Goal: Information Seeking & Learning: Check status

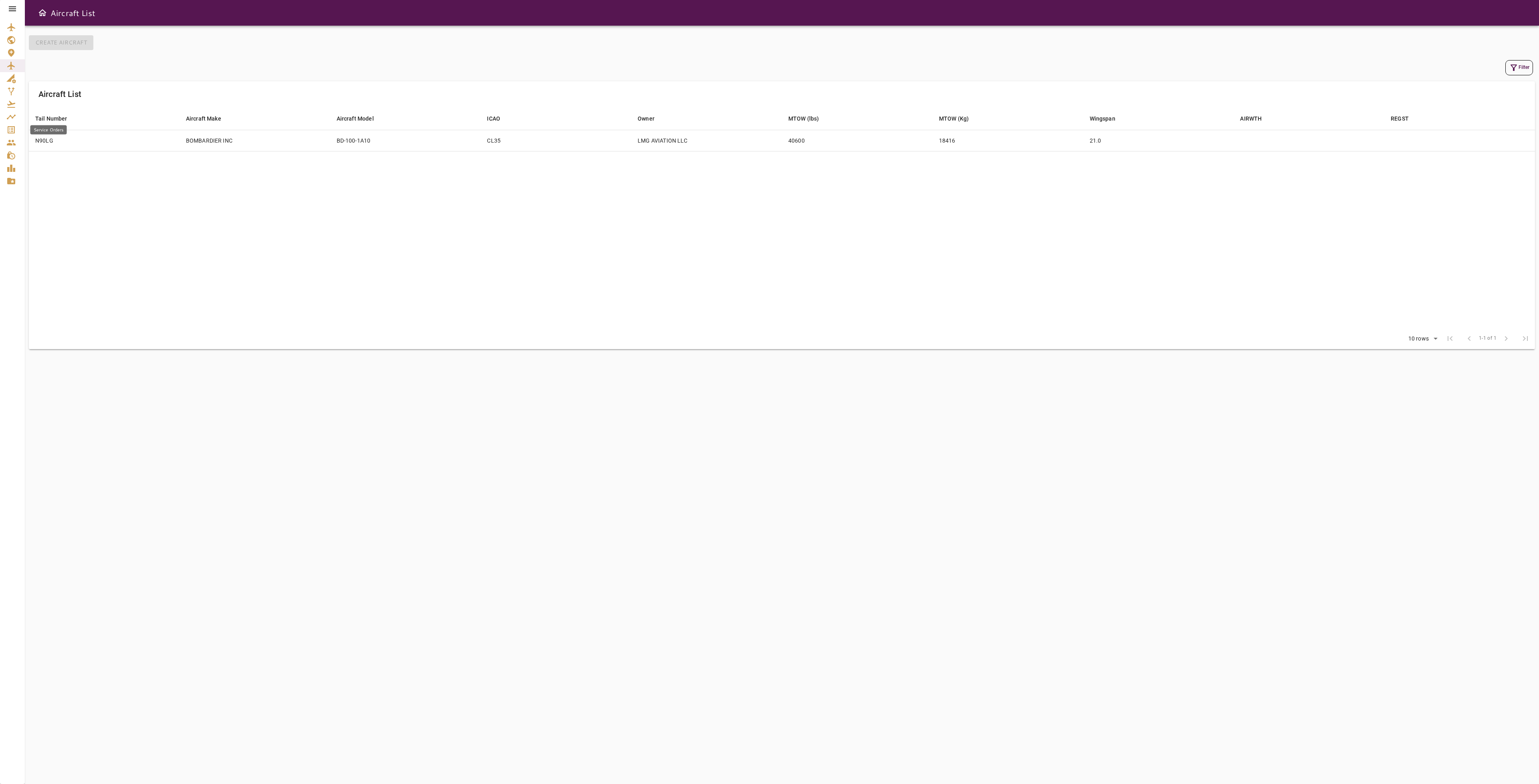
click at [10, 127] on icon "Service Orders" at bounding box center [11, 130] width 7 height 7
click at [1491, 46] on button "Filter" at bounding box center [1489, 48] width 27 height 15
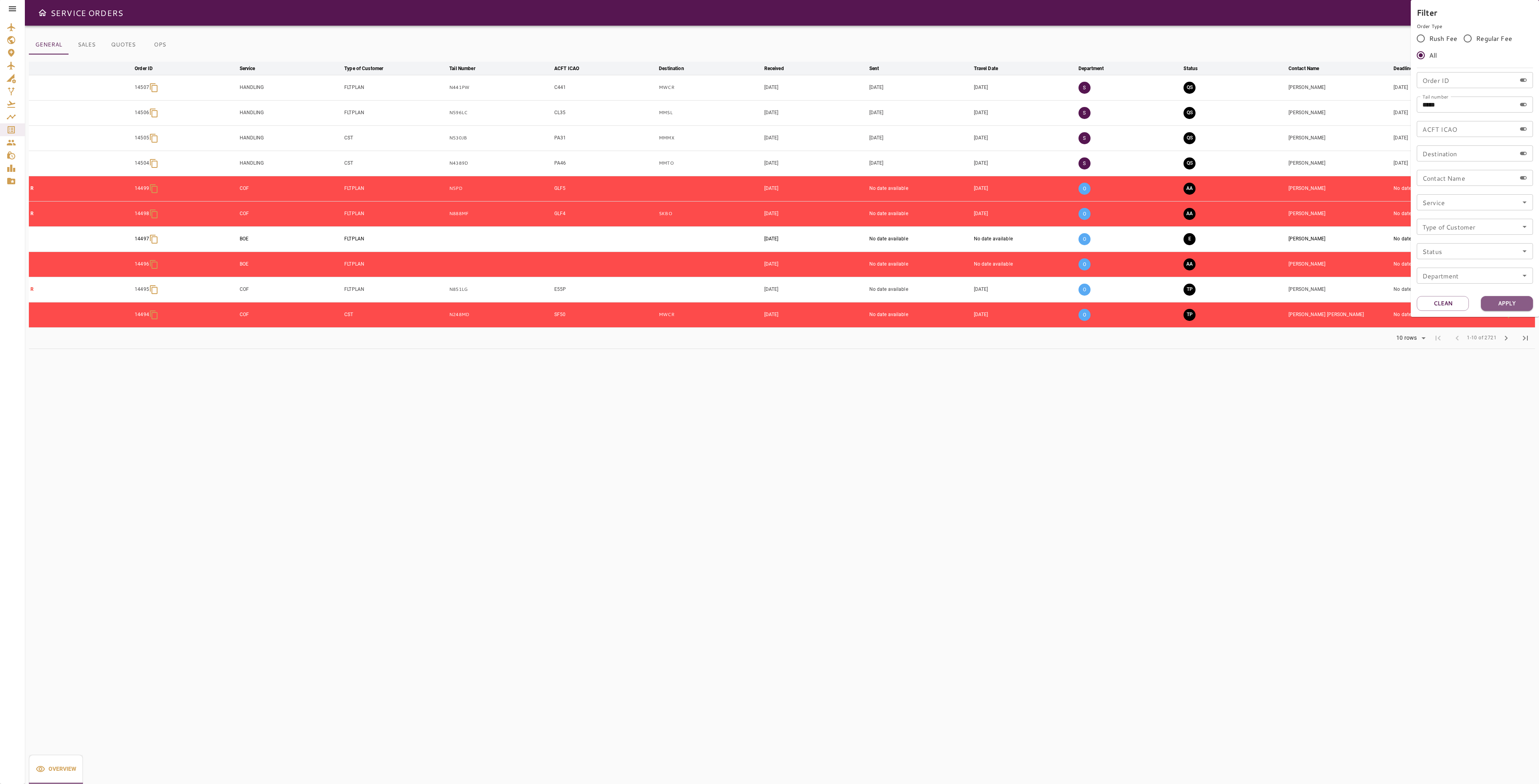
drag, startPoint x: 1510, startPoint y: 302, endPoint x: 1487, endPoint y: 323, distance: 31.1
click at [1510, 302] on button "Apply" at bounding box center [1507, 303] width 52 height 15
click at [1399, 358] on div at bounding box center [770, 392] width 1539 height 784
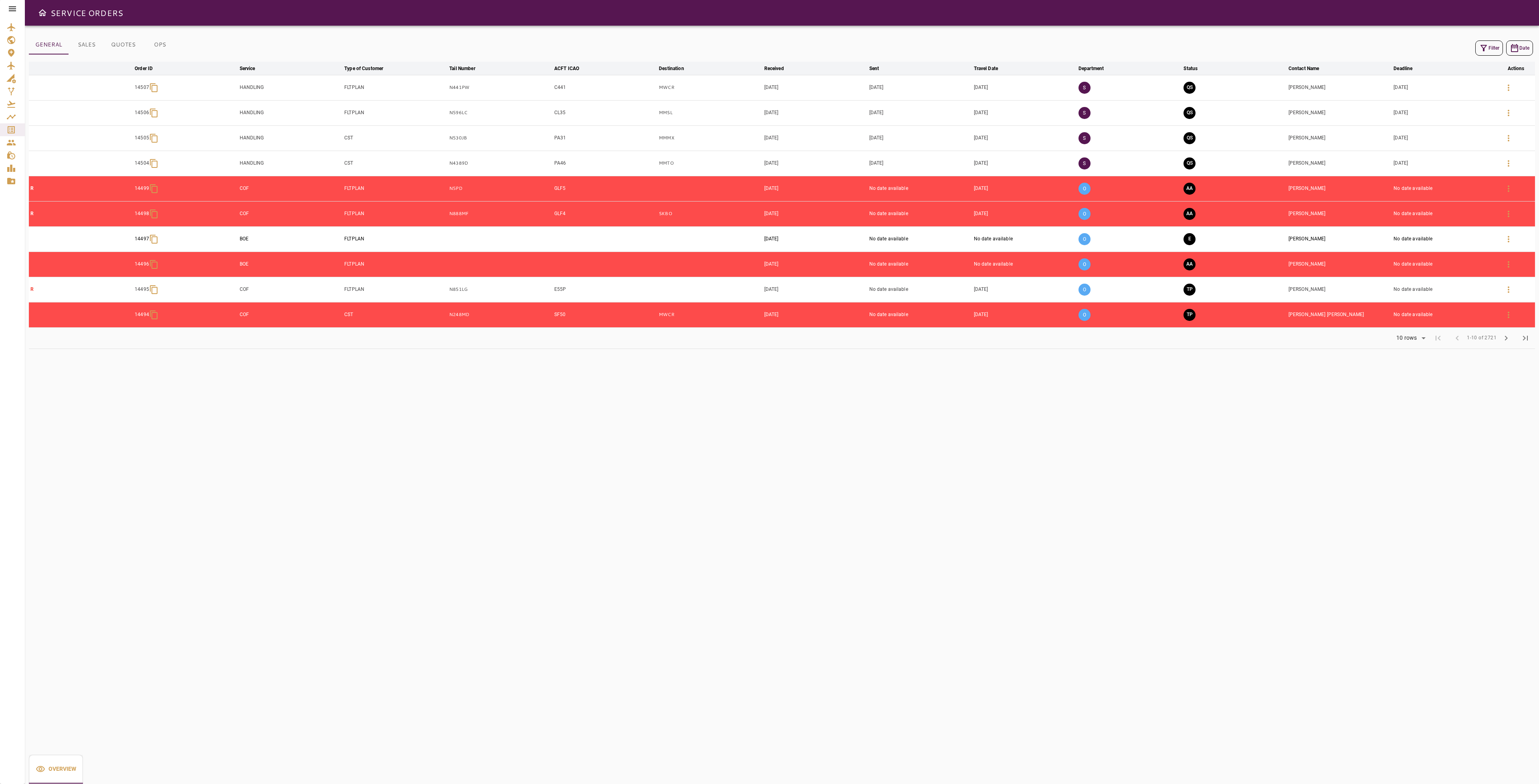
click at [1494, 45] on button "Filter" at bounding box center [1489, 48] width 27 height 15
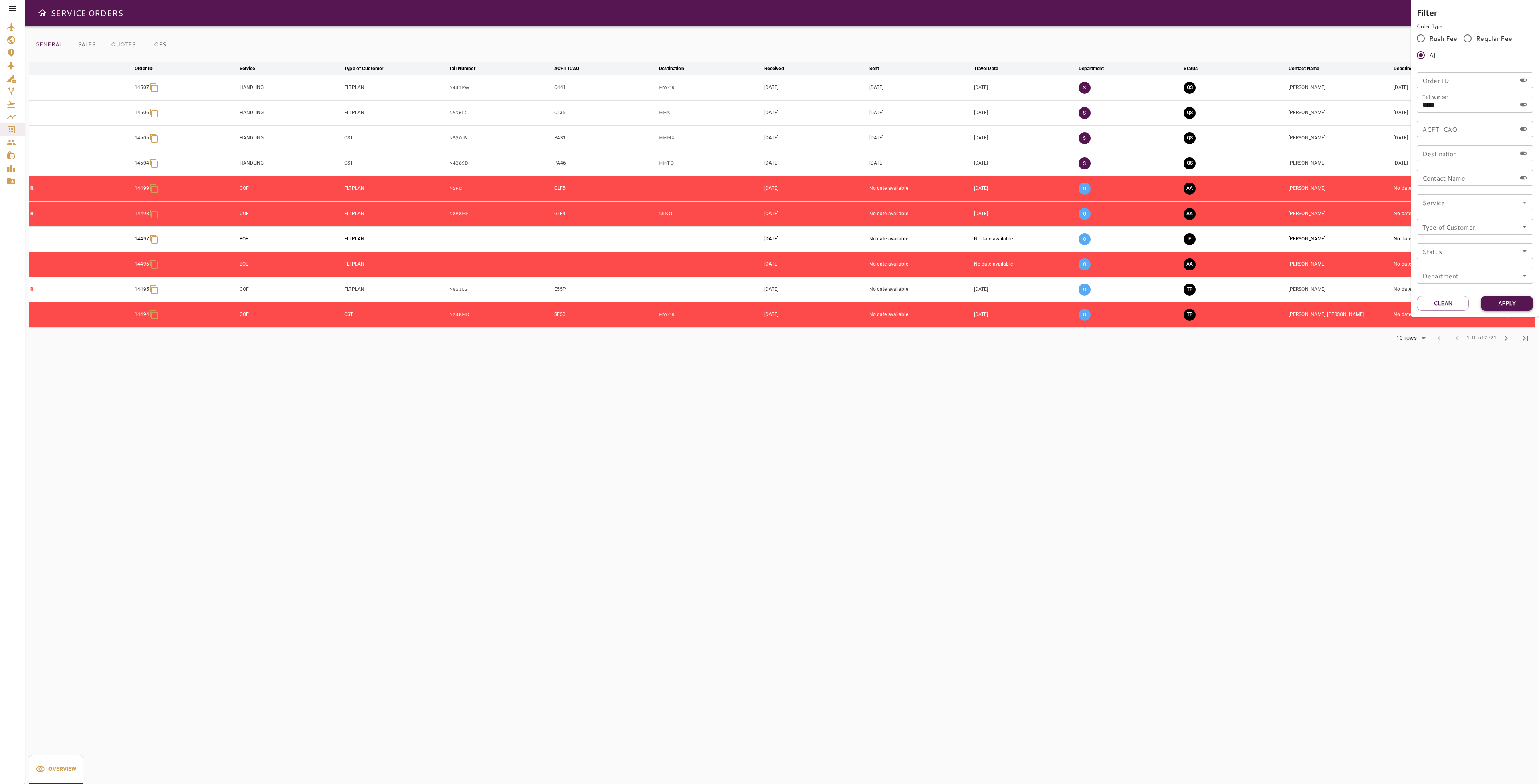
click at [1503, 306] on button "Apply" at bounding box center [1507, 303] width 52 height 15
drag, startPoint x: 1451, startPoint y: 106, endPoint x: 1365, endPoint y: 93, distance: 87.0
click at [1366, 94] on div "Filter Order Type Rush Fee Regular Fee All Order ID Order ID Tail number ***** …" at bounding box center [770, 392] width 1539 height 784
click at [1429, 306] on button "Clean" at bounding box center [1442, 303] width 52 height 15
click at [1467, 110] on input "Tail number" at bounding box center [1466, 104] width 99 height 16
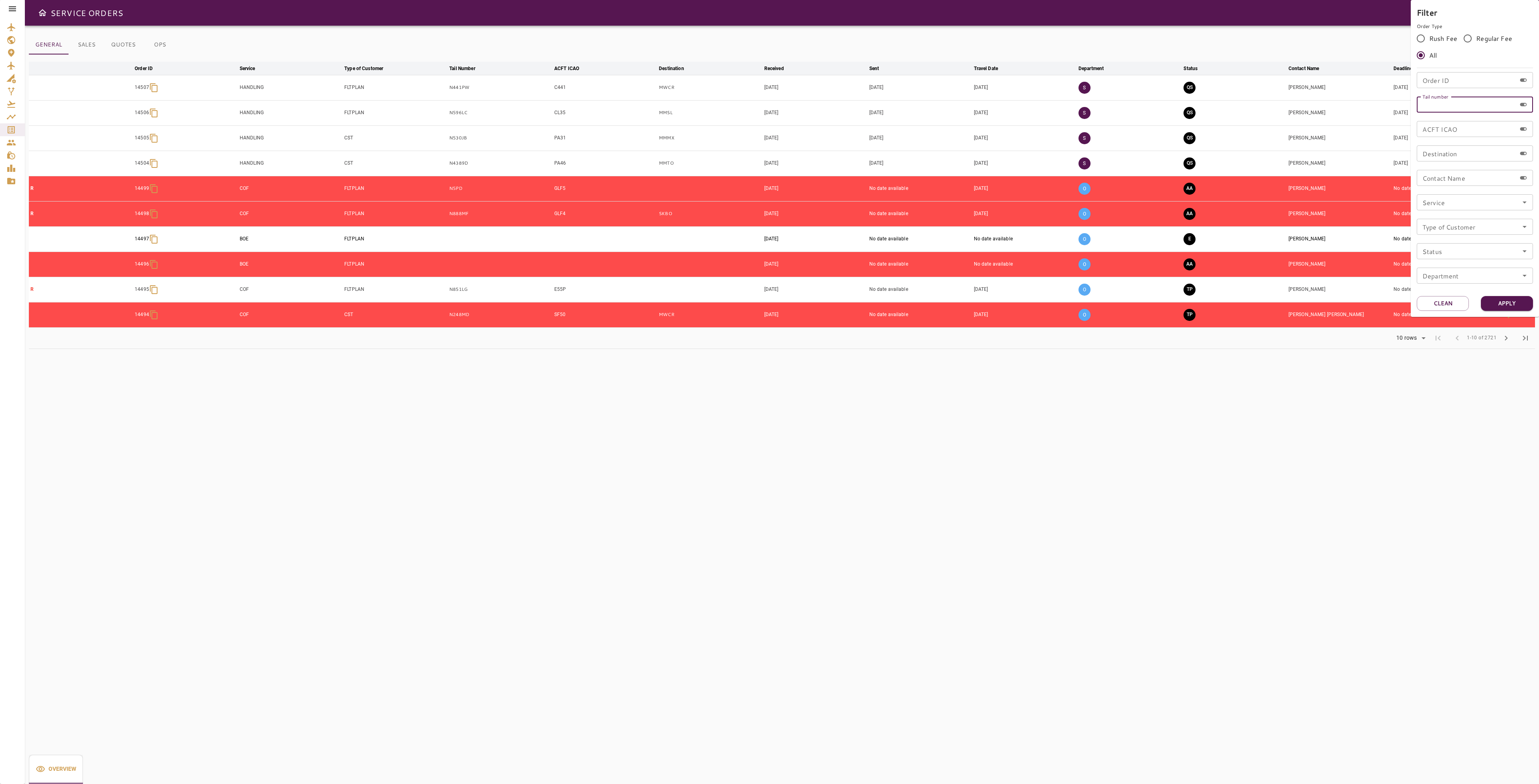
paste input "*****"
type input "*****"
click at [1496, 302] on button "Apply" at bounding box center [1507, 303] width 52 height 15
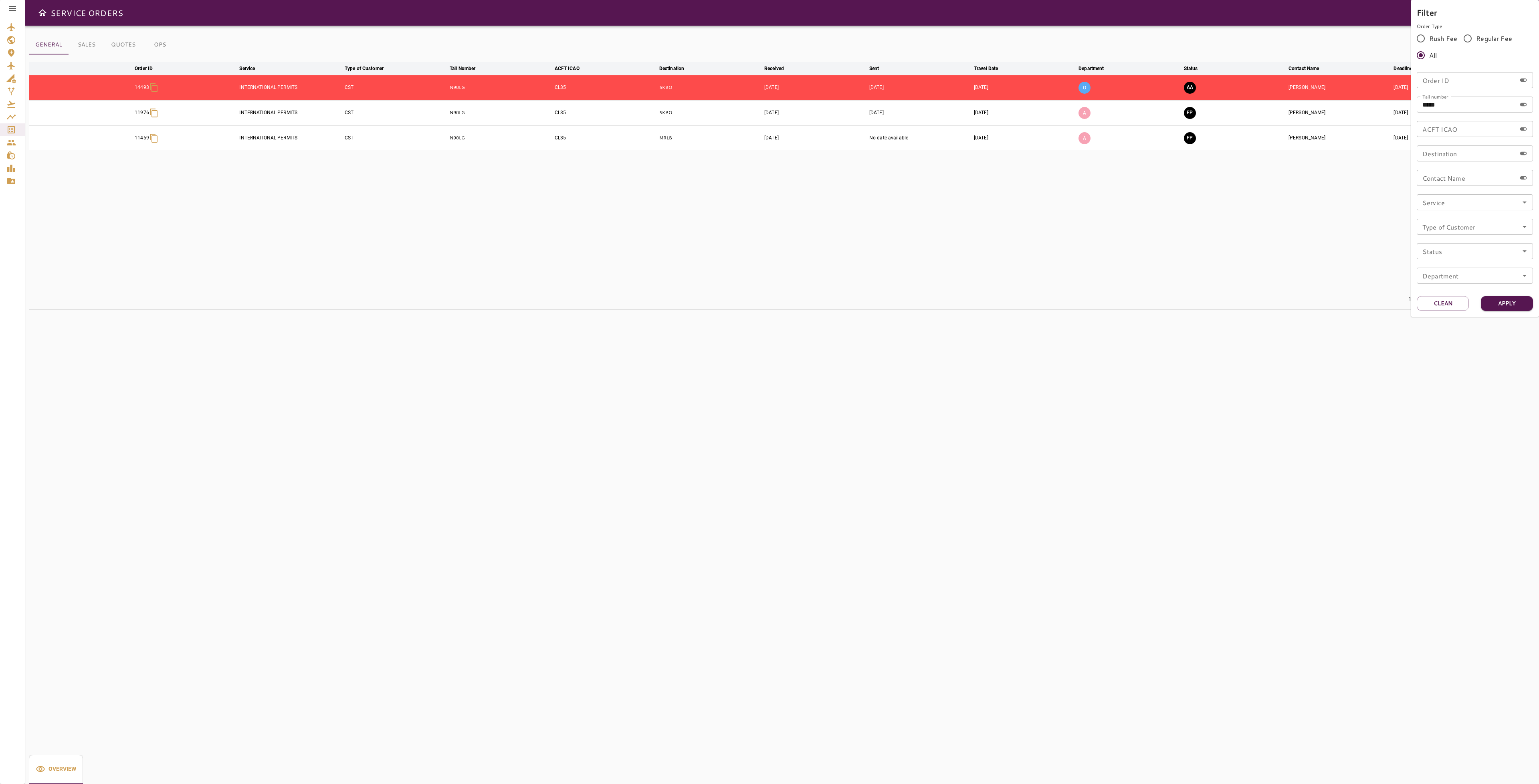
click at [1206, 299] on div at bounding box center [770, 392] width 1539 height 784
click at [1510, 84] on icon "button" at bounding box center [1509, 88] width 10 height 10
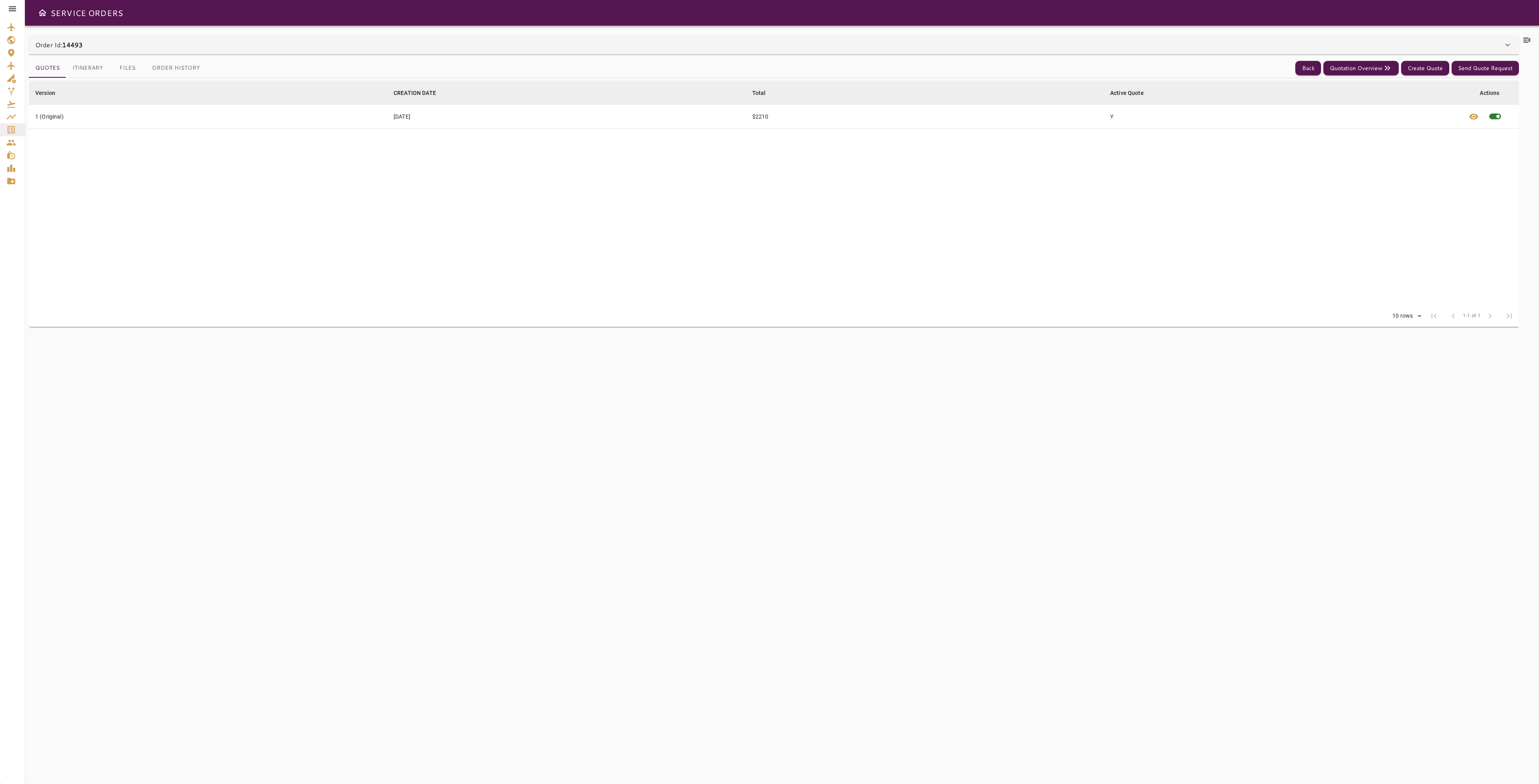
click at [1529, 38] on icon at bounding box center [1527, 40] width 10 height 10
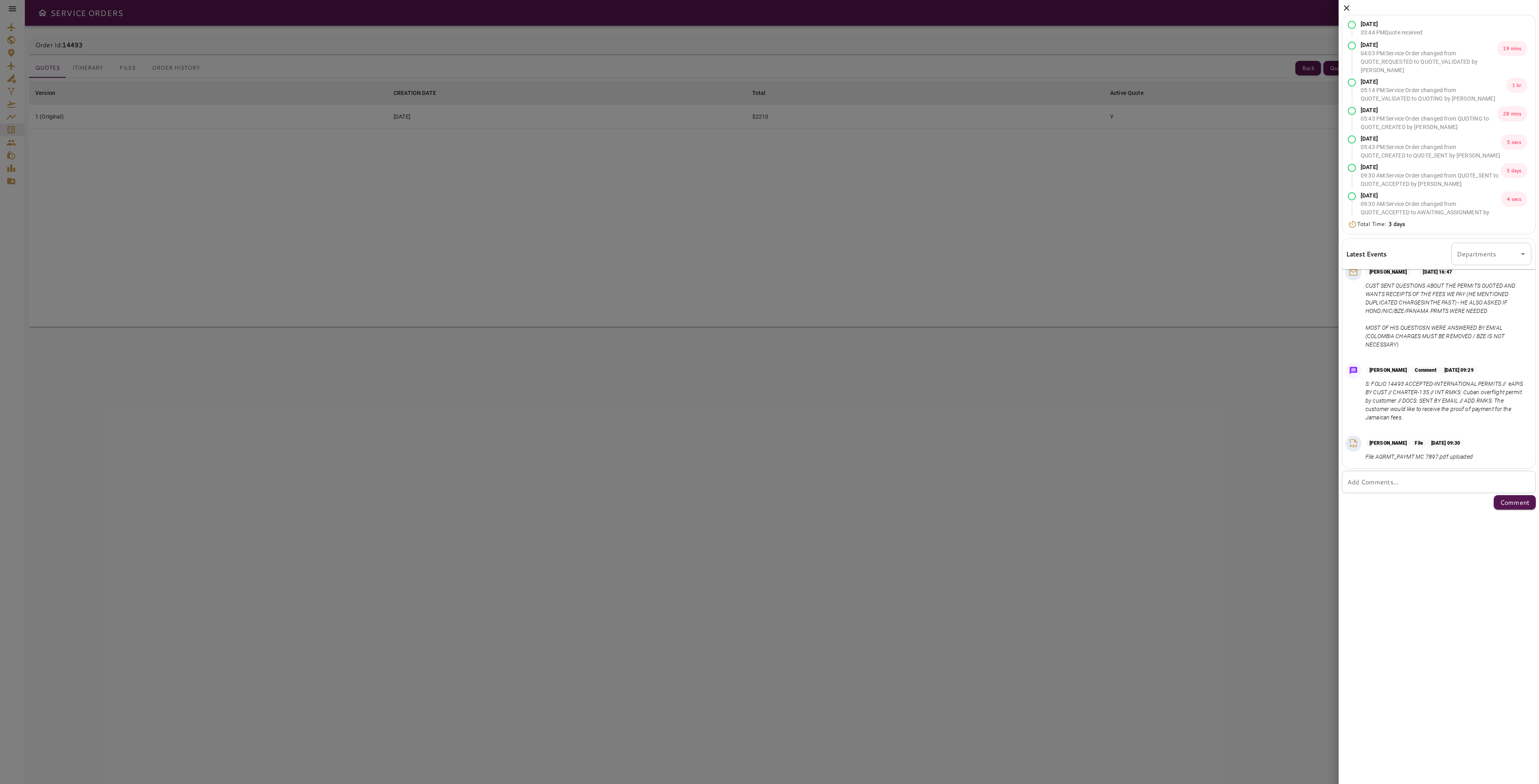
scroll to position [629, 0]
click at [547, 235] on div at bounding box center [770, 392] width 1539 height 784
click at [1345, 8] on icon at bounding box center [1347, 8] width 10 height 10
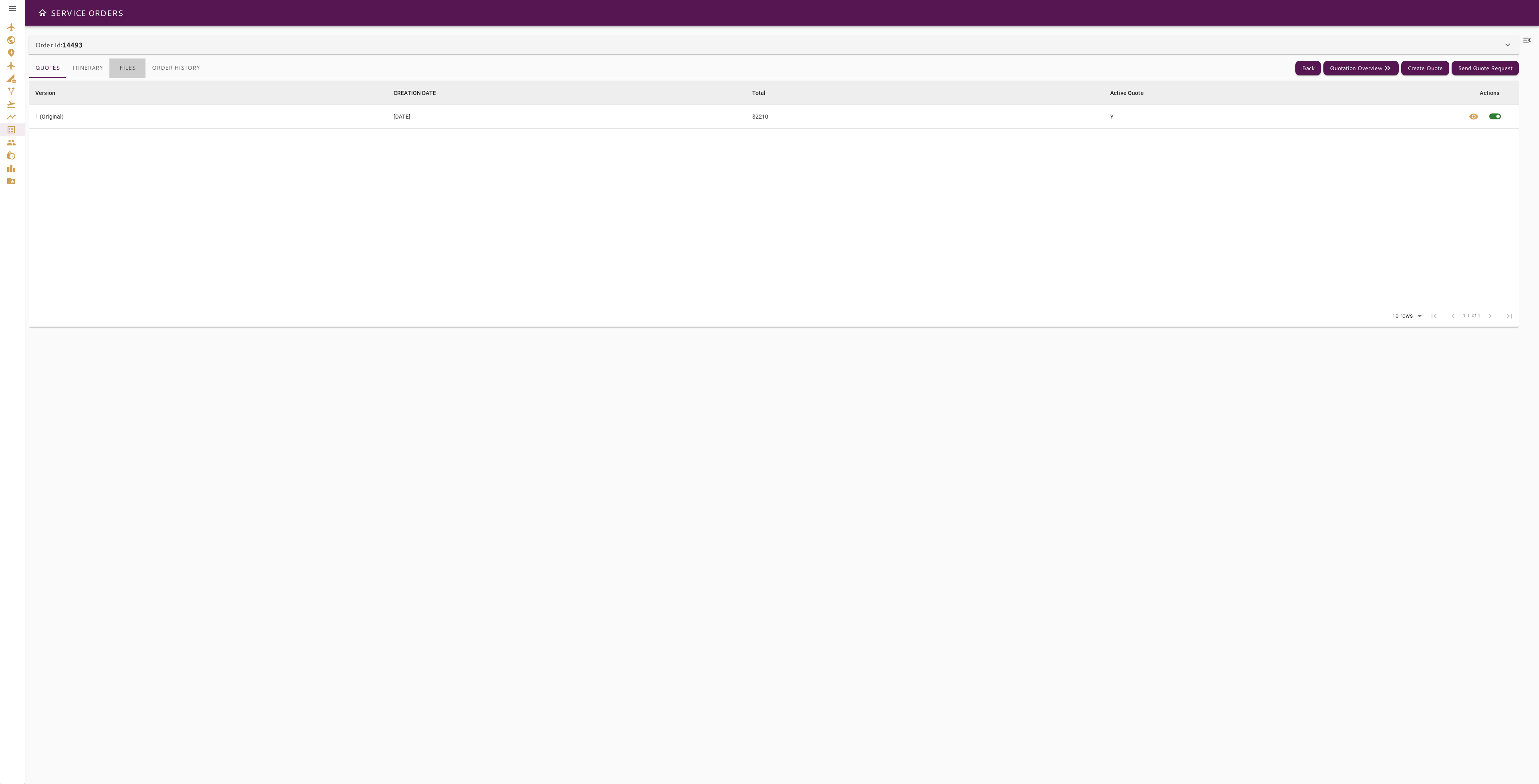
click at [122, 71] on button "Files" at bounding box center [127, 68] width 36 height 19
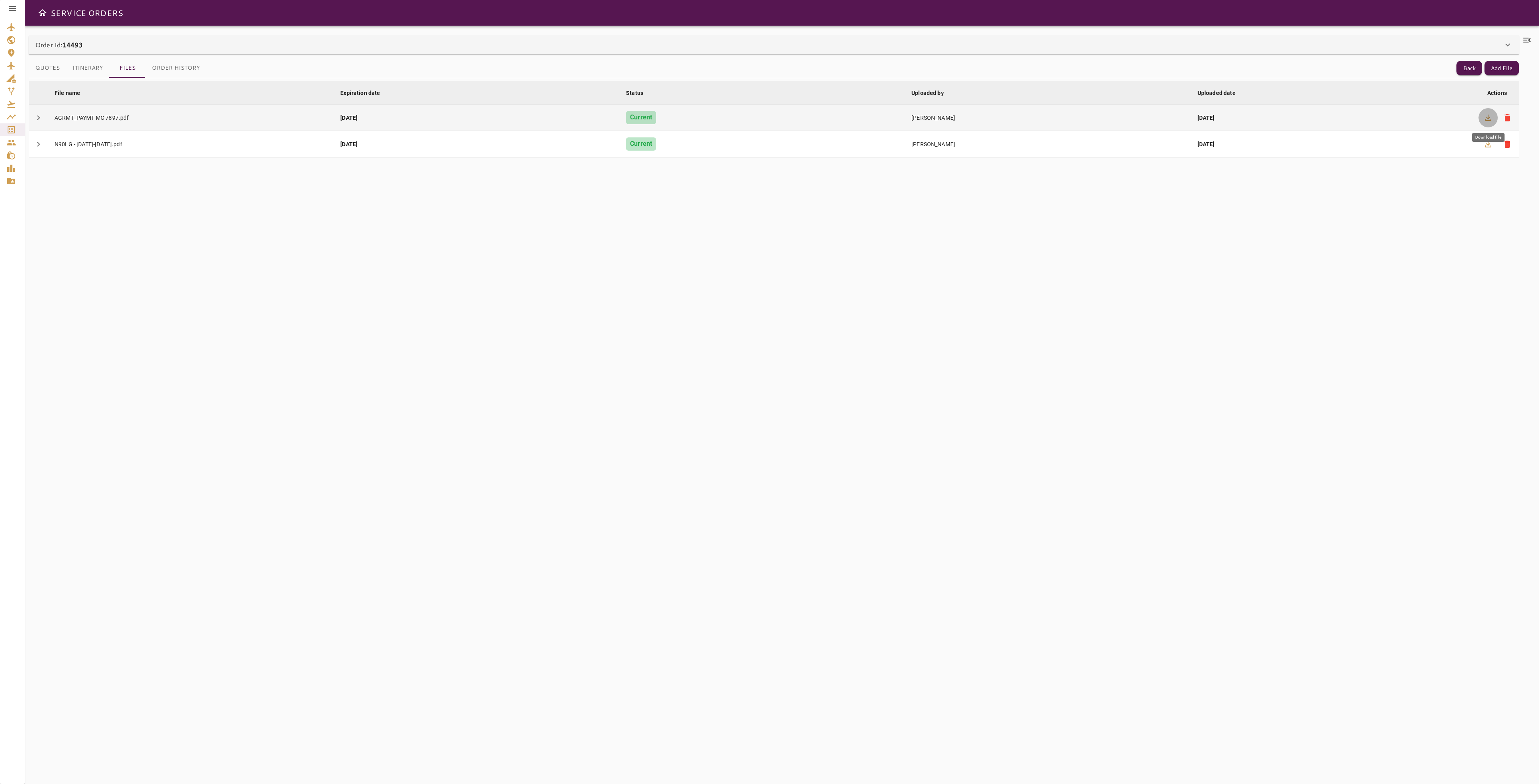
click at [1492, 118] on icon "button" at bounding box center [1488, 118] width 10 height 10
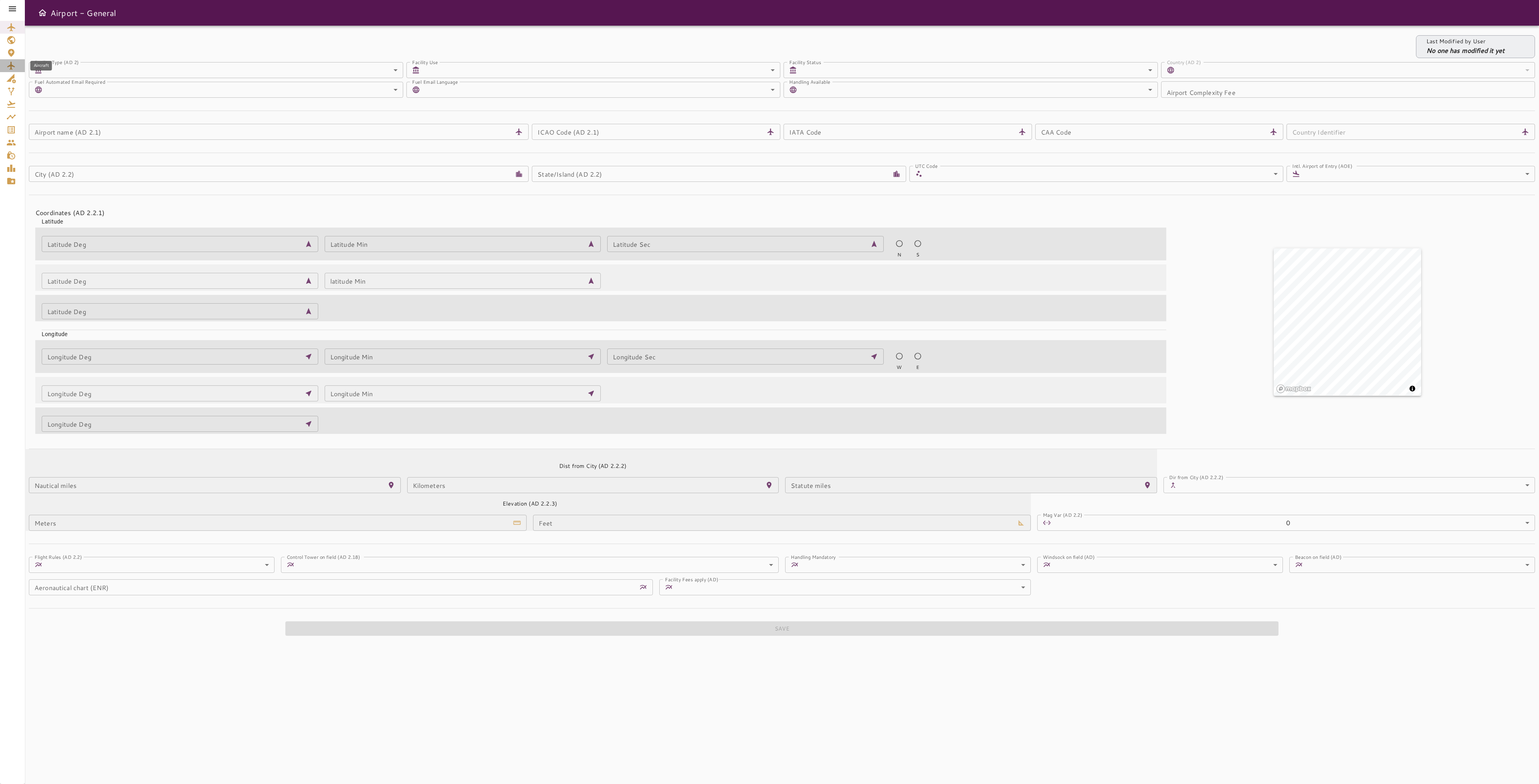
click at [5, 64] on link "Aircraft" at bounding box center [13, 65] width 25 height 13
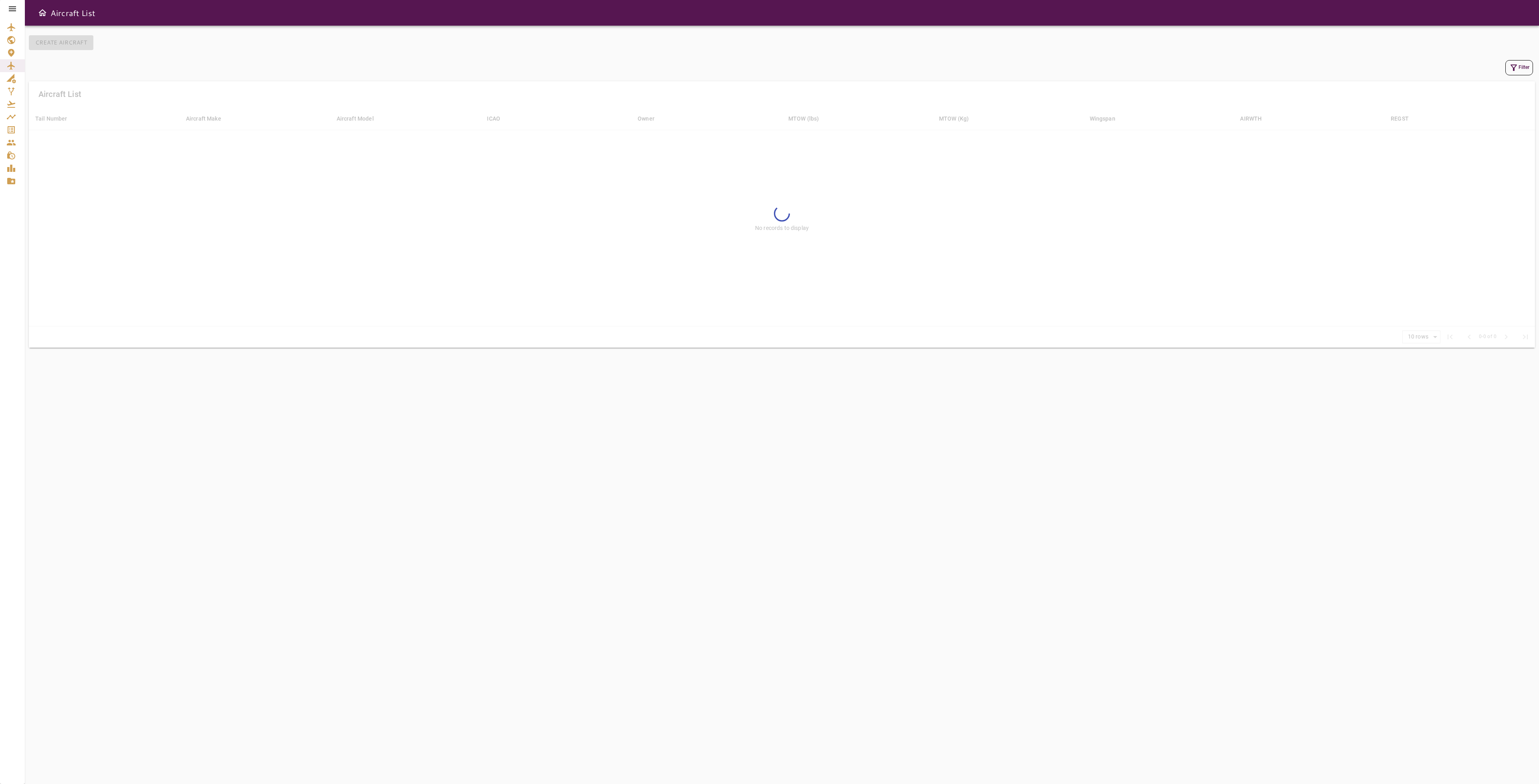
click at [1519, 67] on button "Filter" at bounding box center [1519, 67] width 27 height 15
drag, startPoint x: 1436, startPoint y: 36, endPoint x: 1366, endPoint y: 27, distance: 70.6
click at [1371, 33] on div "Filter Tail Number ***** Tail Number Make Make Model Model Owner Owner Apply Cl…" at bounding box center [770, 392] width 1539 height 784
type input "*****"
click at [1490, 134] on button "Apply" at bounding box center [1498, 136] width 52 height 15
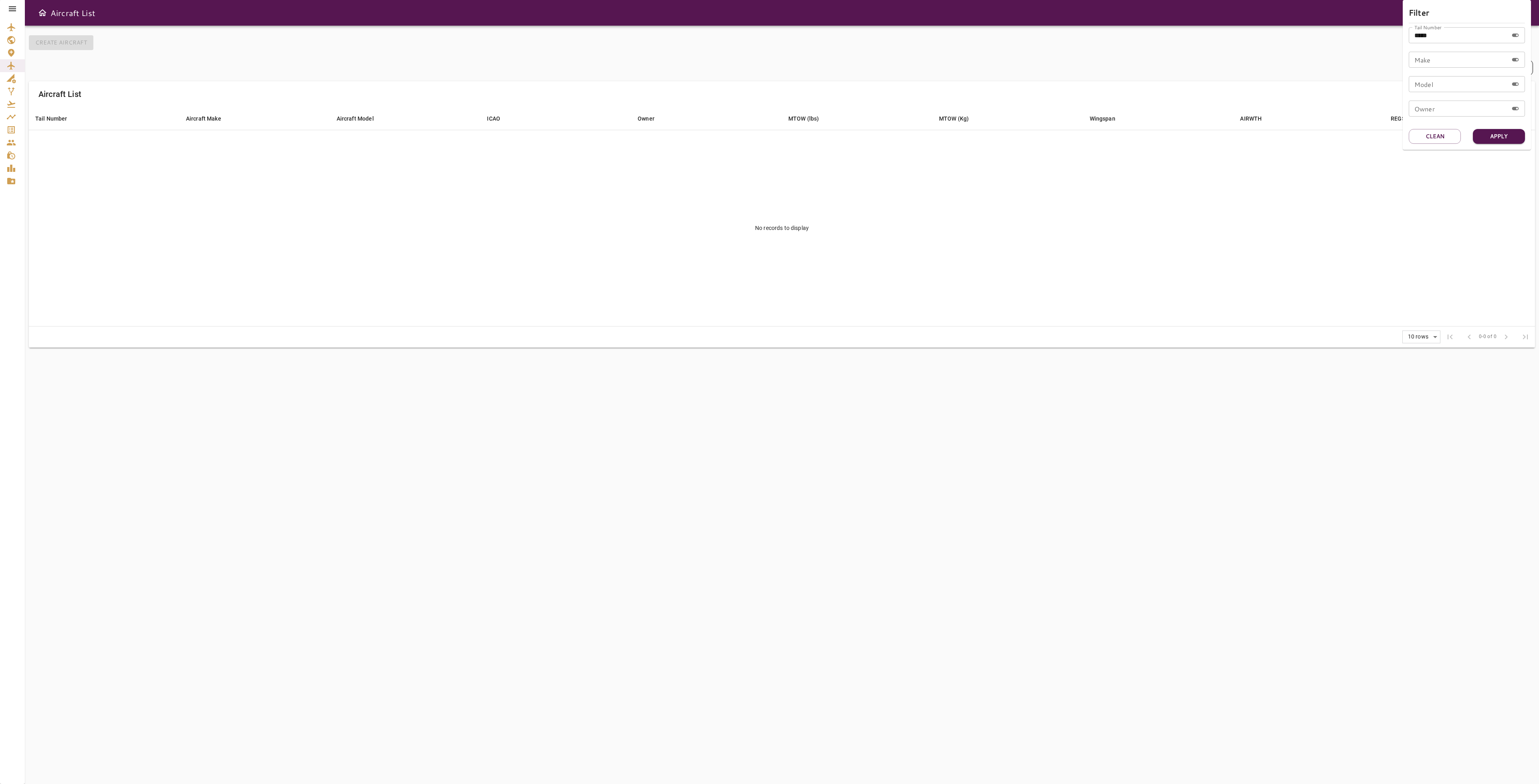
click at [10, 25] on div at bounding box center [770, 392] width 1539 height 784
click at [10, 25] on icon "Airport List" at bounding box center [11, 27] width 10 height 10
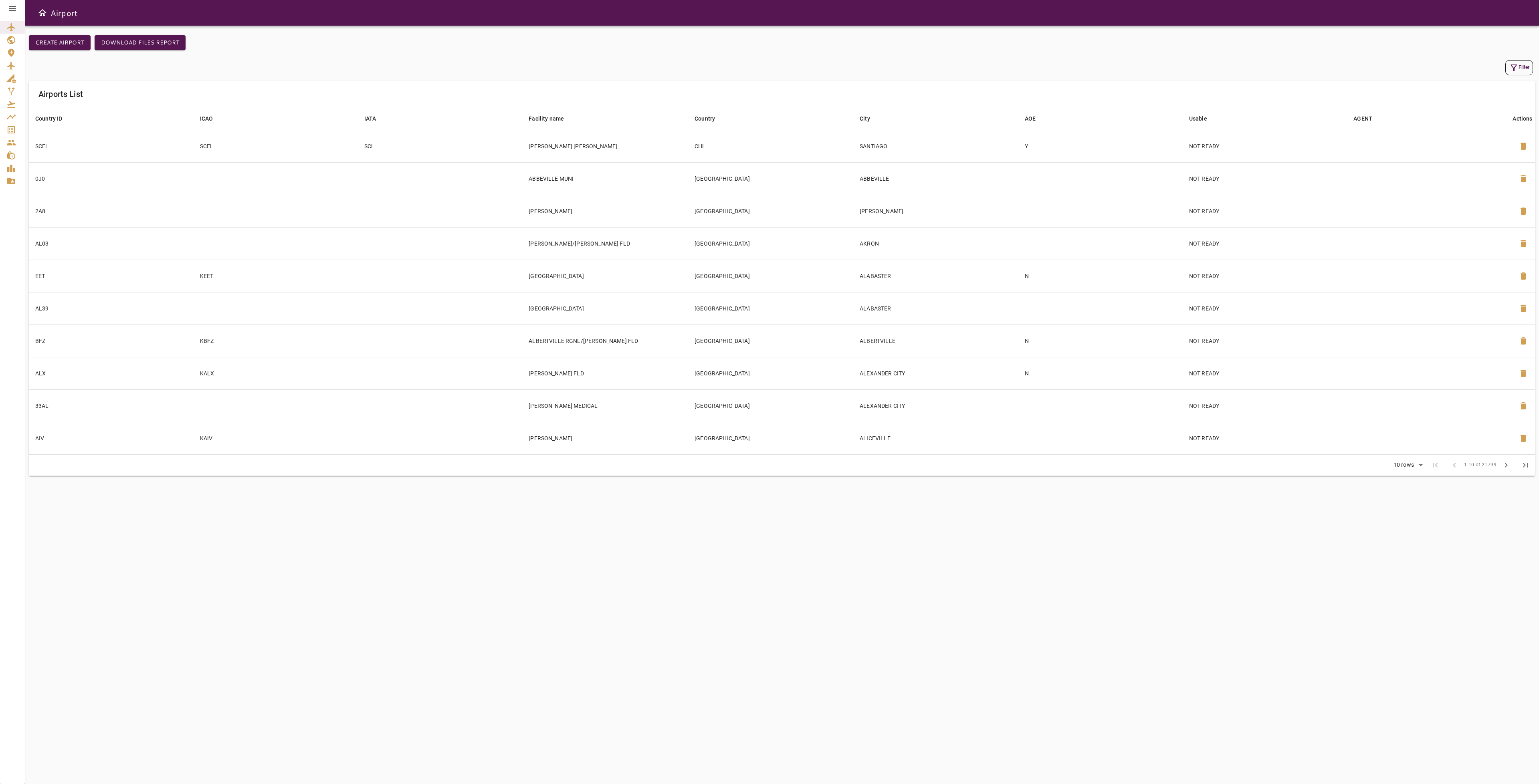
click at [1512, 65] on icon "button" at bounding box center [1514, 67] width 10 height 10
click at [1450, 65] on input "ICAO" at bounding box center [1458, 60] width 99 height 16
click at [1489, 205] on button "Apply" at bounding box center [1498, 210] width 52 height 15
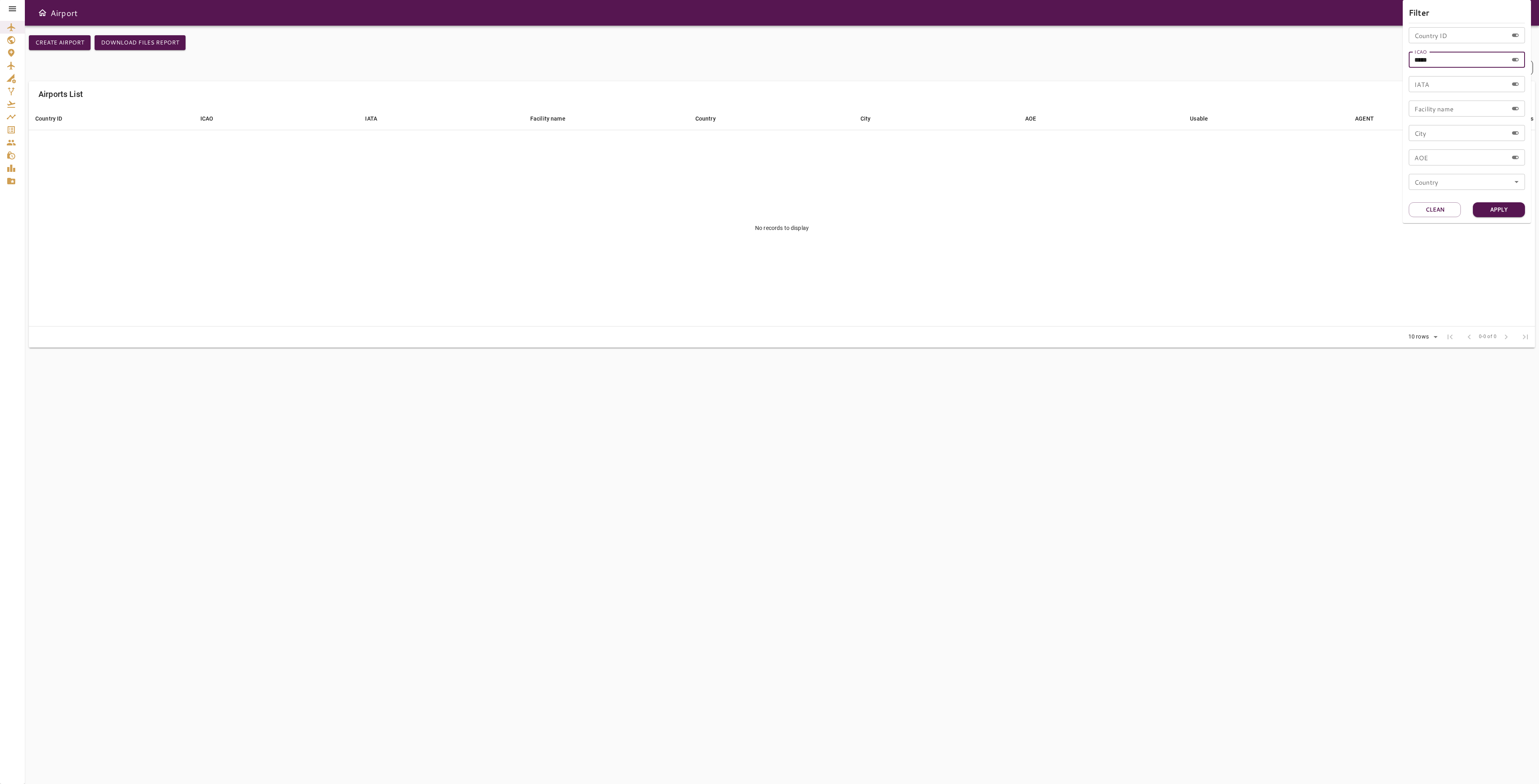
drag, startPoint x: 1444, startPoint y: 62, endPoint x: 1402, endPoint y: 46, distance: 44.9
click at [1403, 47] on div "Filter Country ID Country ID ICAO ***** ICAO IATA IATA Facility name Facility n…" at bounding box center [1467, 112] width 128 height 223
type input "****"
click at [1489, 208] on button "Apply" at bounding box center [1498, 210] width 52 height 15
click at [1490, 207] on button "Apply" at bounding box center [1498, 210] width 52 height 15
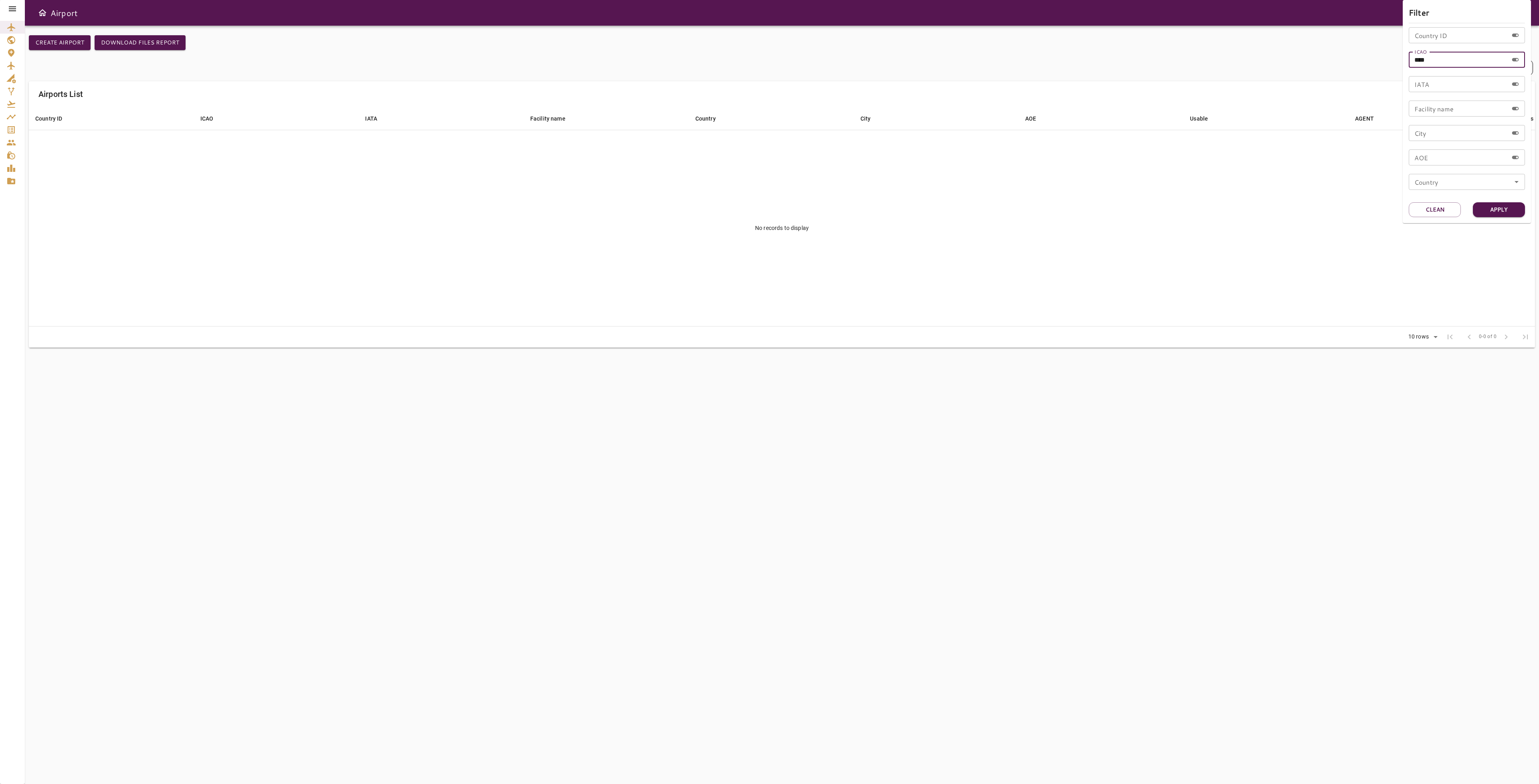
drag, startPoint x: 1450, startPoint y: 59, endPoint x: 1366, endPoint y: 56, distance: 84.1
click at [1369, 57] on div "Filter Country ID Country ID ICAO **** ICAO IATA IATA Facility name Facility na…" at bounding box center [770, 392] width 1539 height 784
click at [1441, 33] on input "Country ID" at bounding box center [1458, 35] width 99 height 16
paste input "****"
type input "****"
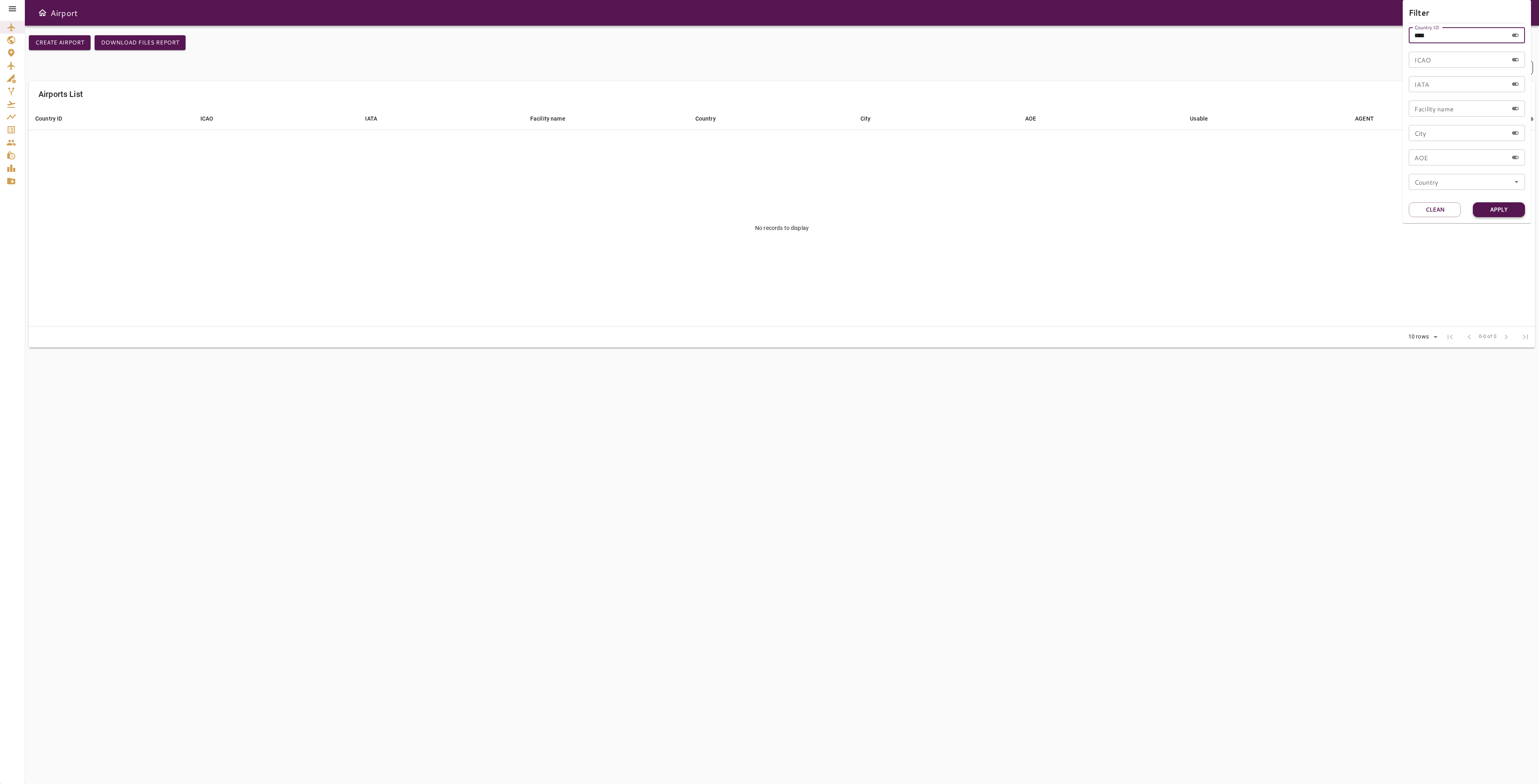
click at [1506, 209] on button "Apply" at bounding box center [1498, 210] width 52 height 15
click at [1149, 229] on div at bounding box center [770, 392] width 1539 height 784
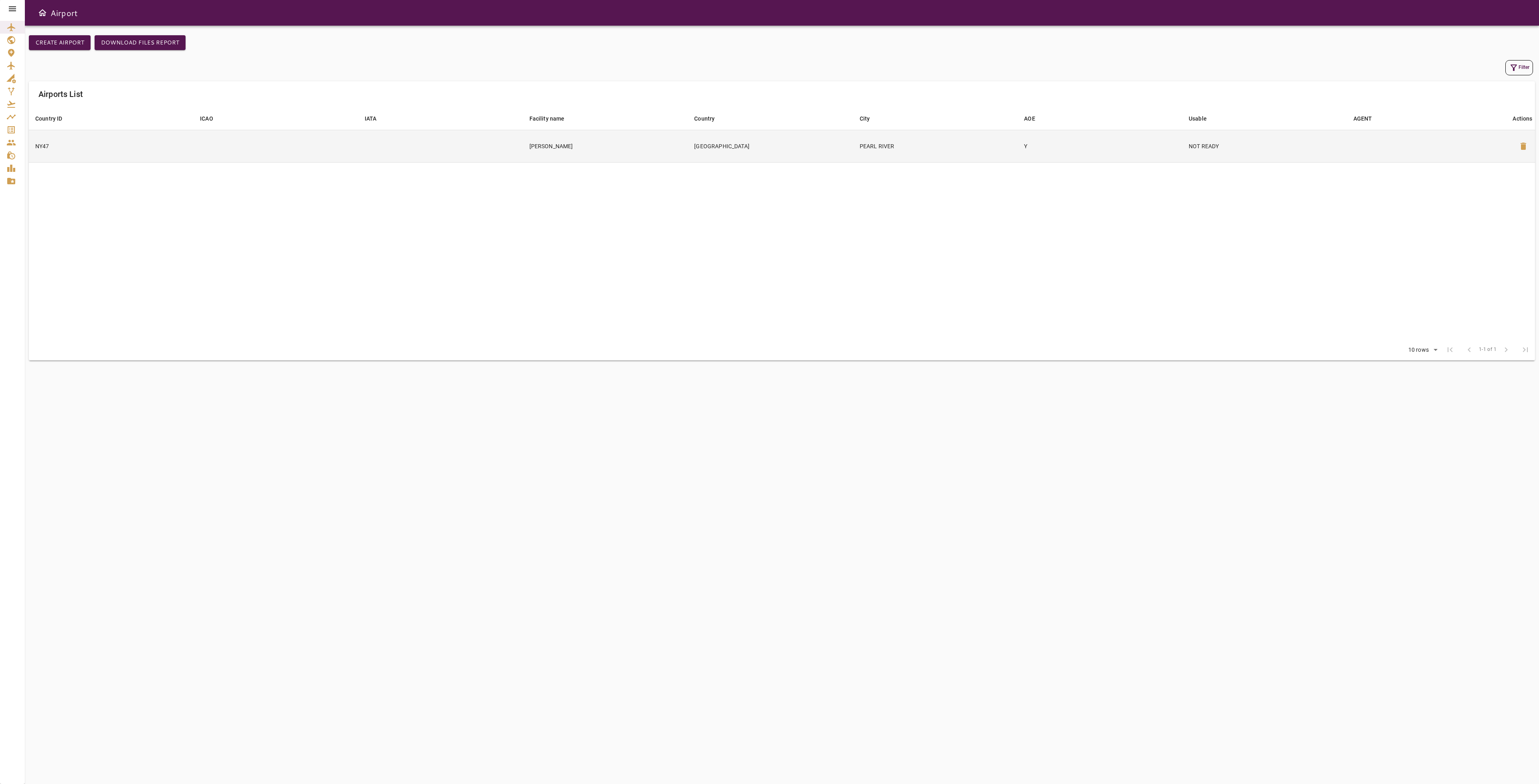
click at [750, 150] on td "[GEOGRAPHIC_DATA]" at bounding box center [770, 146] width 165 height 32
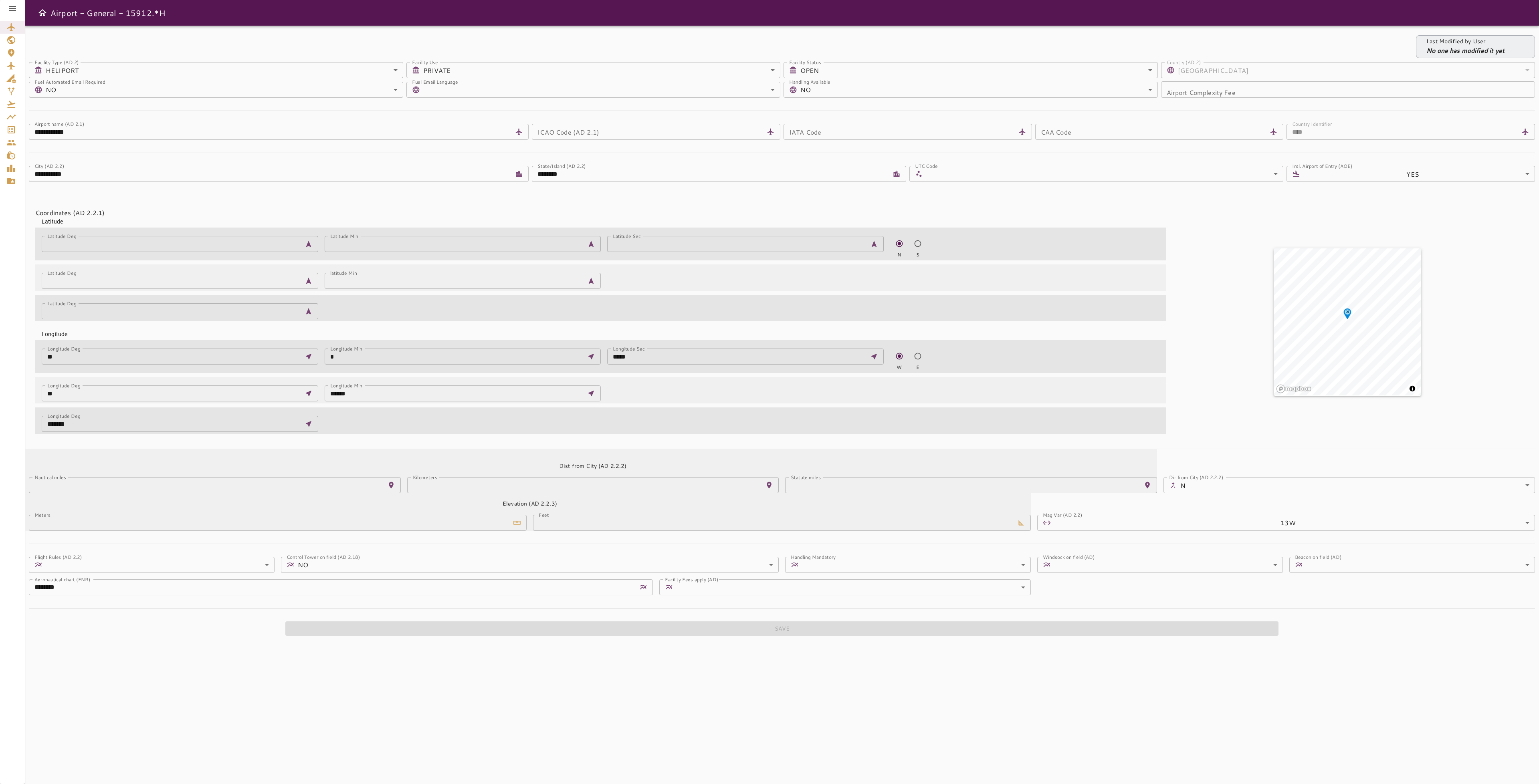
click at [13, 11] on icon at bounding box center [13, 9] width 7 height 5
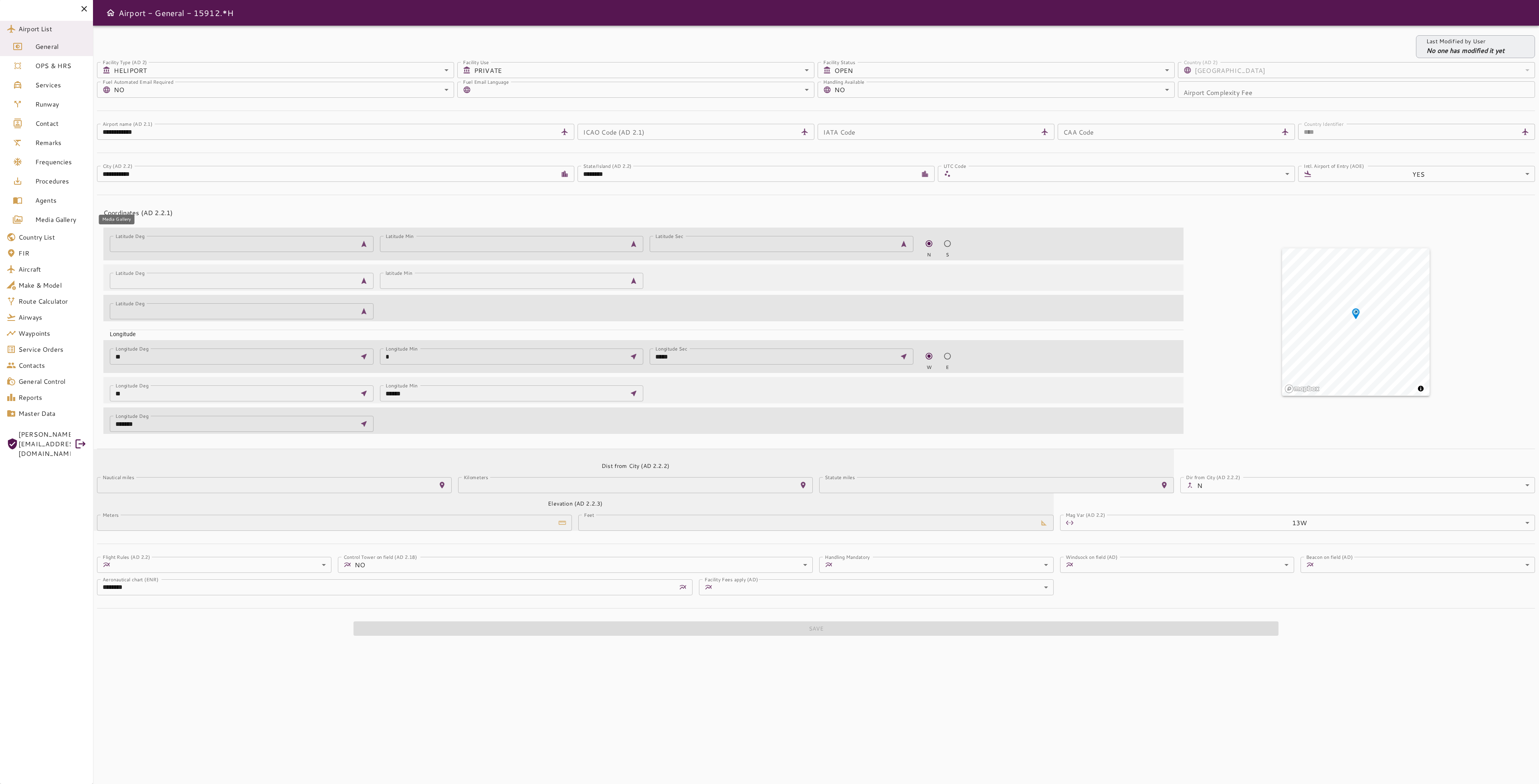
click at [72, 220] on span "Media Gallery" at bounding box center [61, 220] width 51 height 10
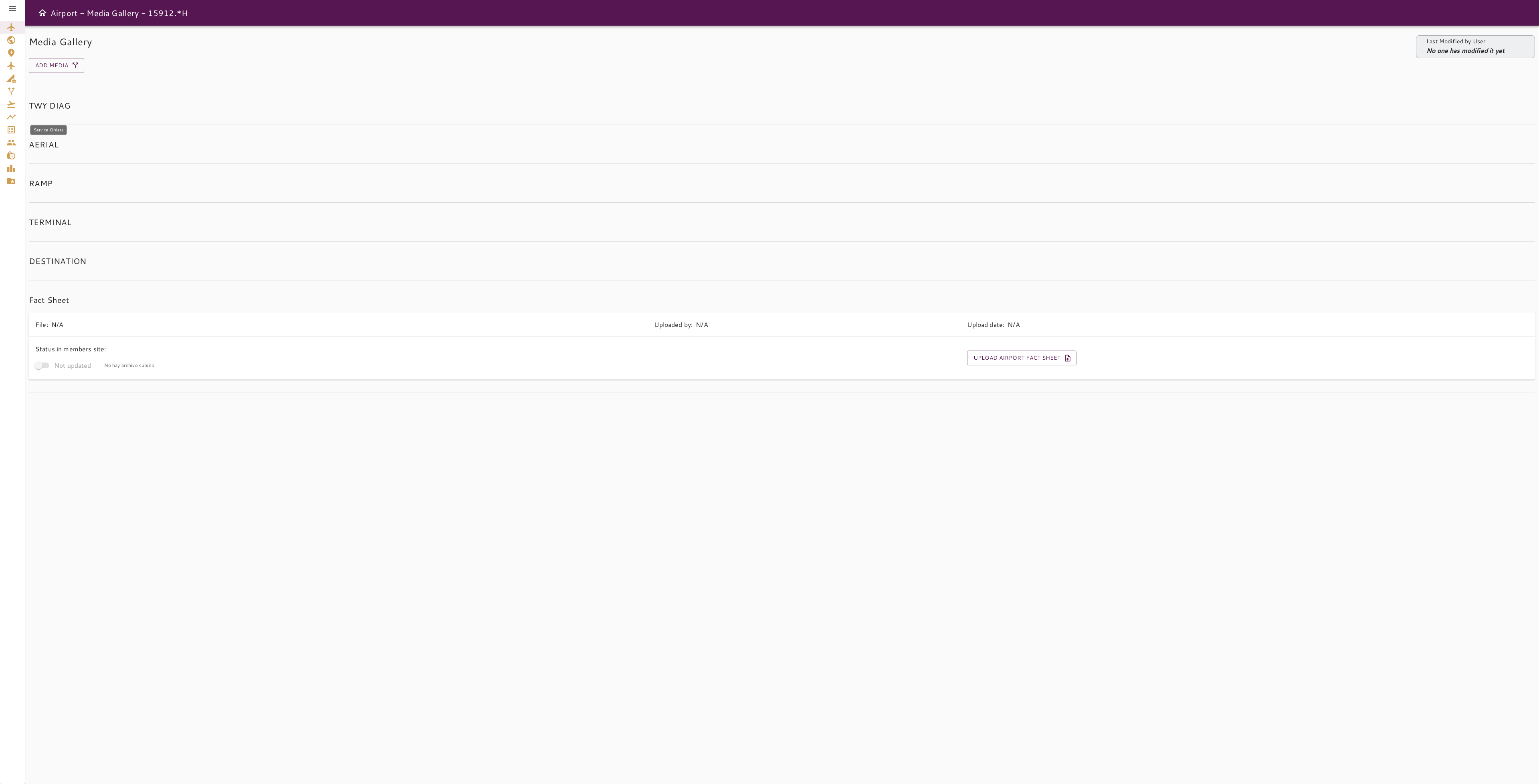
click at [15, 131] on icon "Service Orders" at bounding box center [11, 130] width 10 height 10
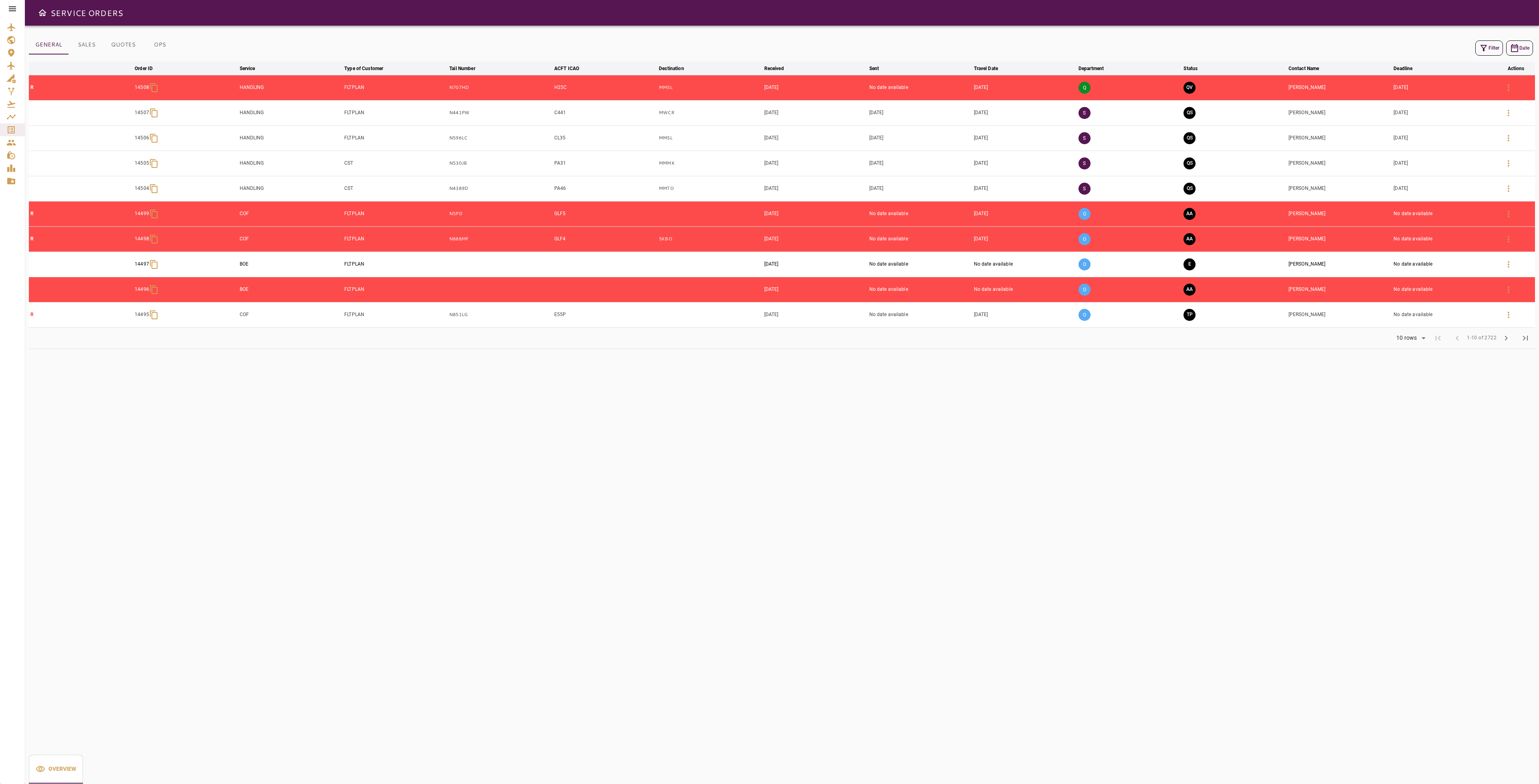
click at [1479, 51] on icon "button" at bounding box center [1483, 48] width 10 height 10
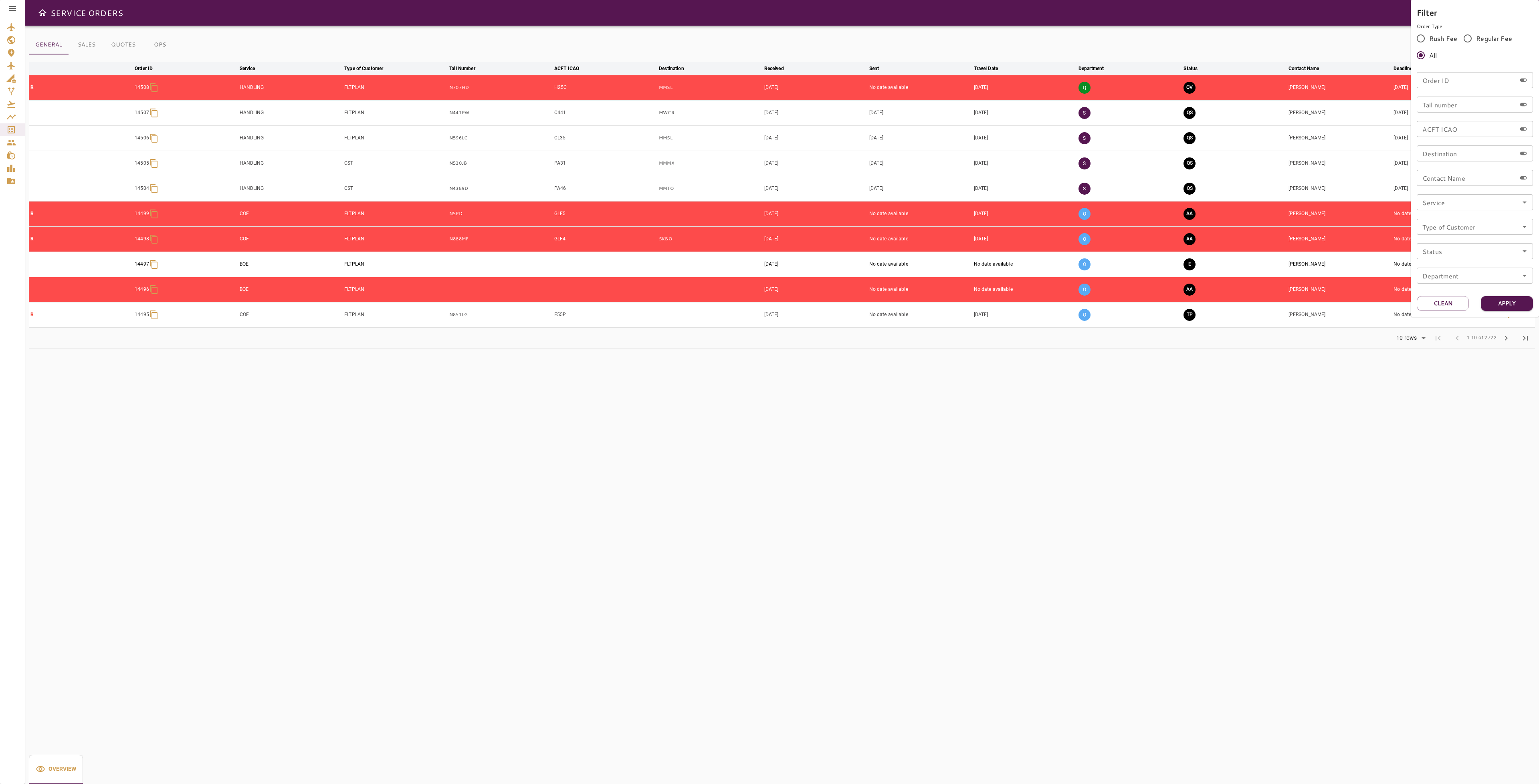
click at [1449, 103] on div "Tail number Tail number" at bounding box center [1474, 104] width 117 height 16
type input "******"
click at [1516, 306] on button "Apply" at bounding box center [1507, 303] width 52 height 15
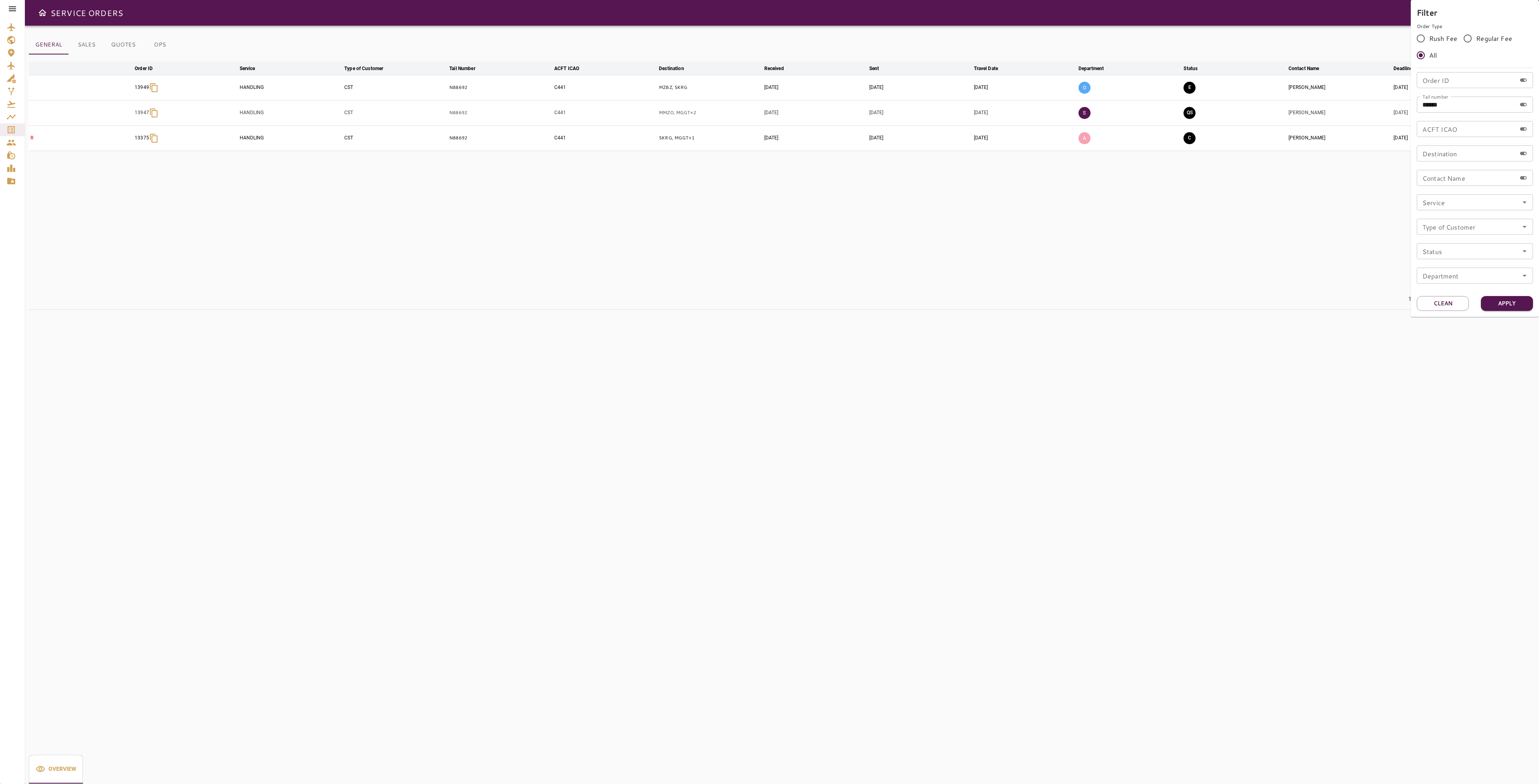
click at [1230, 232] on div at bounding box center [770, 392] width 1539 height 784
click at [1191, 85] on button "E" at bounding box center [1189, 88] width 12 height 12
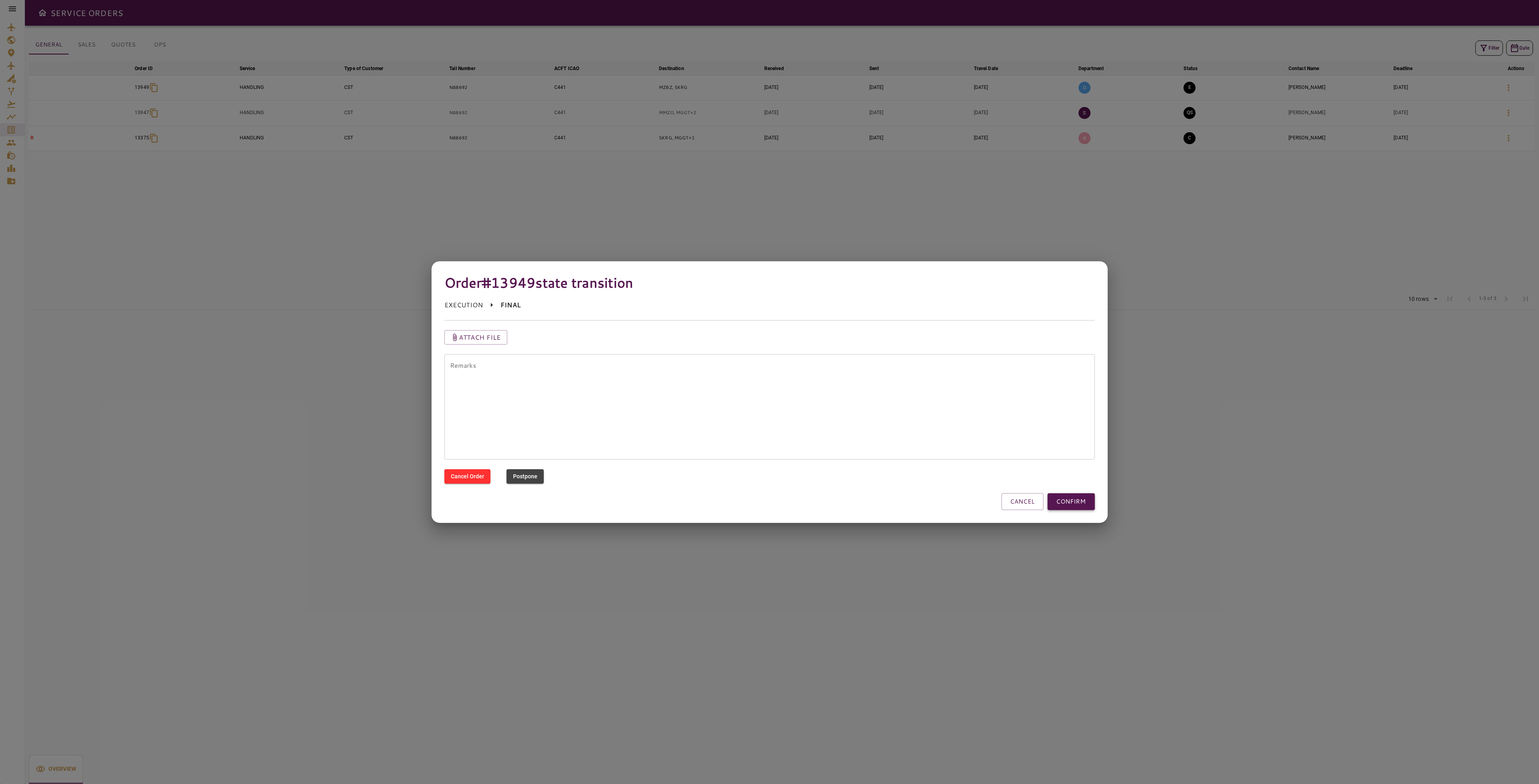
click at [1082, 504] on button "CONFIRM" at bounding box center [1071, 502] width 47 height 17
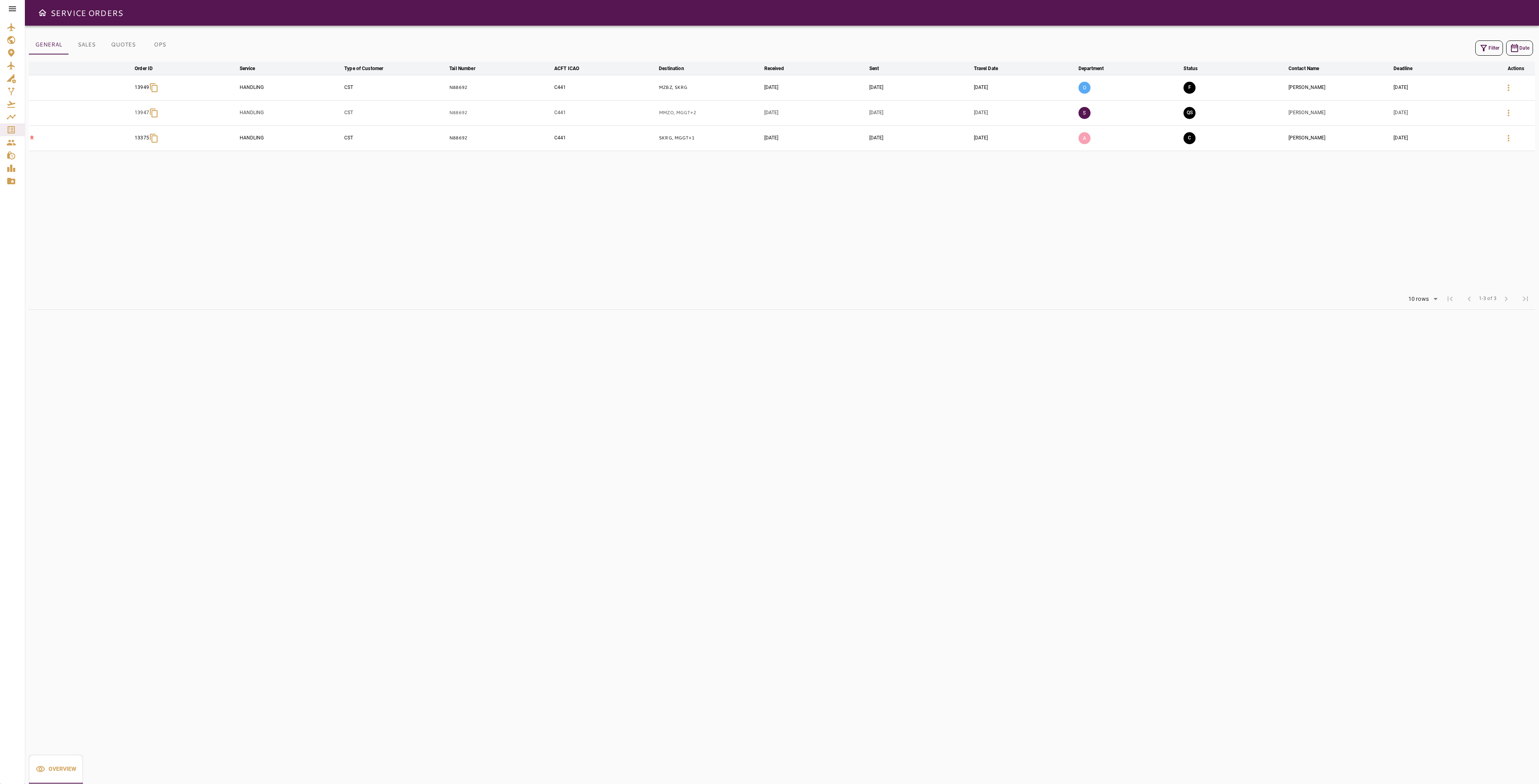
click at [1479, 47] on icon "button" at bounding box center [1483, 48] width 10 height 10
drag, startPoint x: 1454, startPoint y: 110, endPoint x: 1429, endPoint y: 104, distance: 25.7
click at [1429, 104] on input "******" at bounding box center [1466, 104] width 99 height 16
type input "******"
click at [1509, 302] on button "Apply" at bounding box center [1507, 303] width 52 height 15
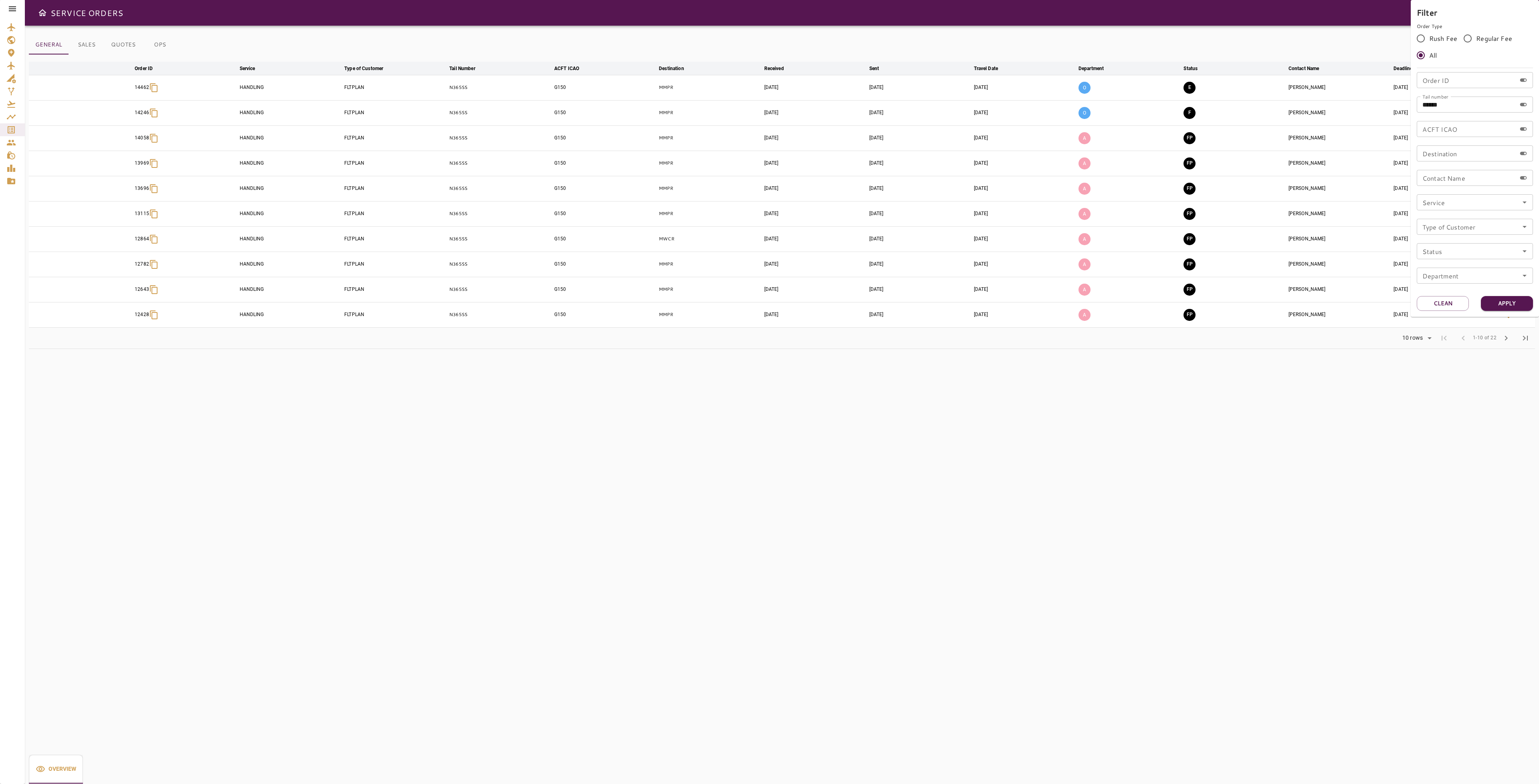
click at [1314, 444] on div at bounding box center [770, 392] width 1539 height 784
click at [1193, 90] on button "E" at bounding box center [1189, 88] width 12 height 12
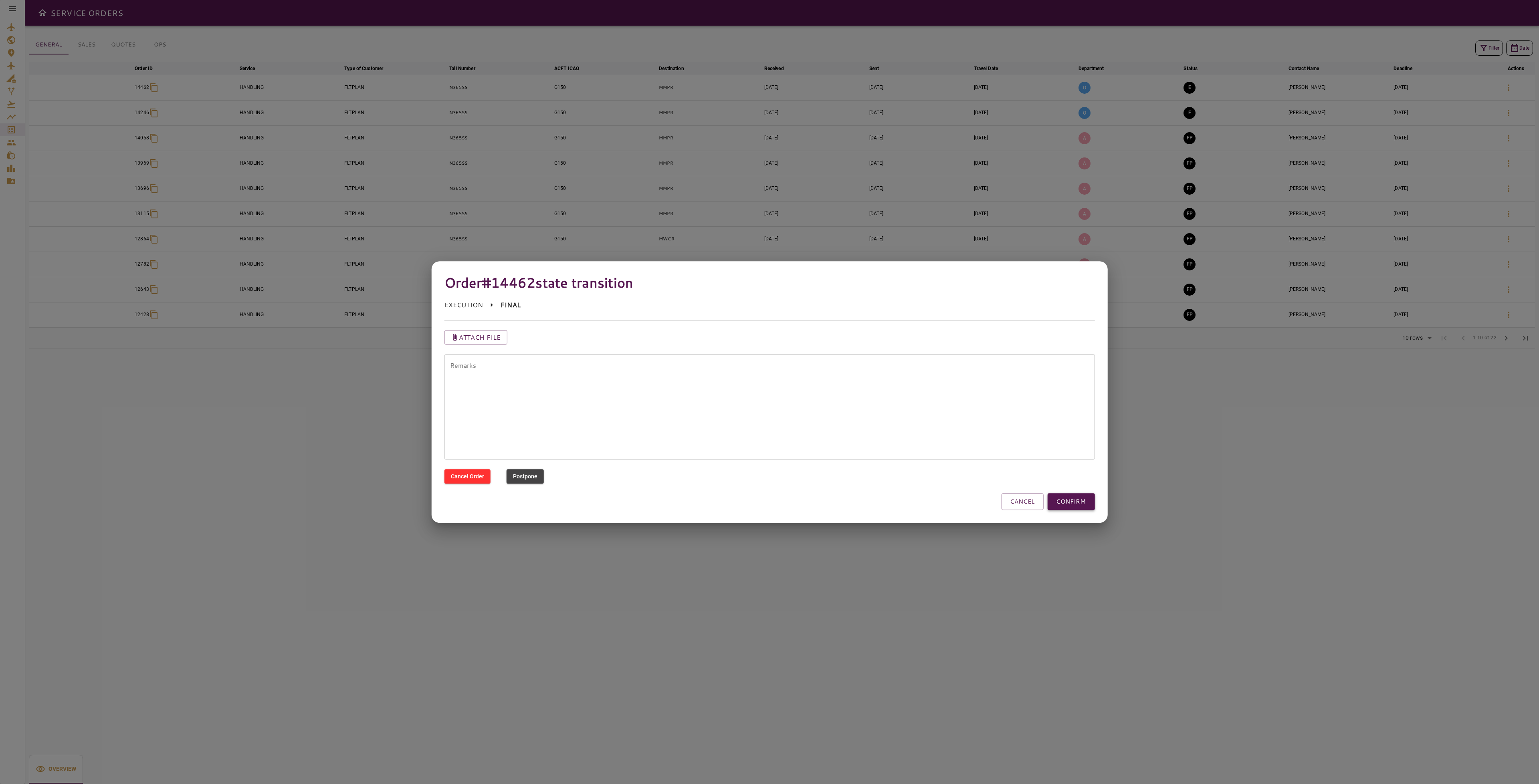
click at [1079, 504] on button "CONFIRM" at bounding box center [1071, 502] width 47 height 17
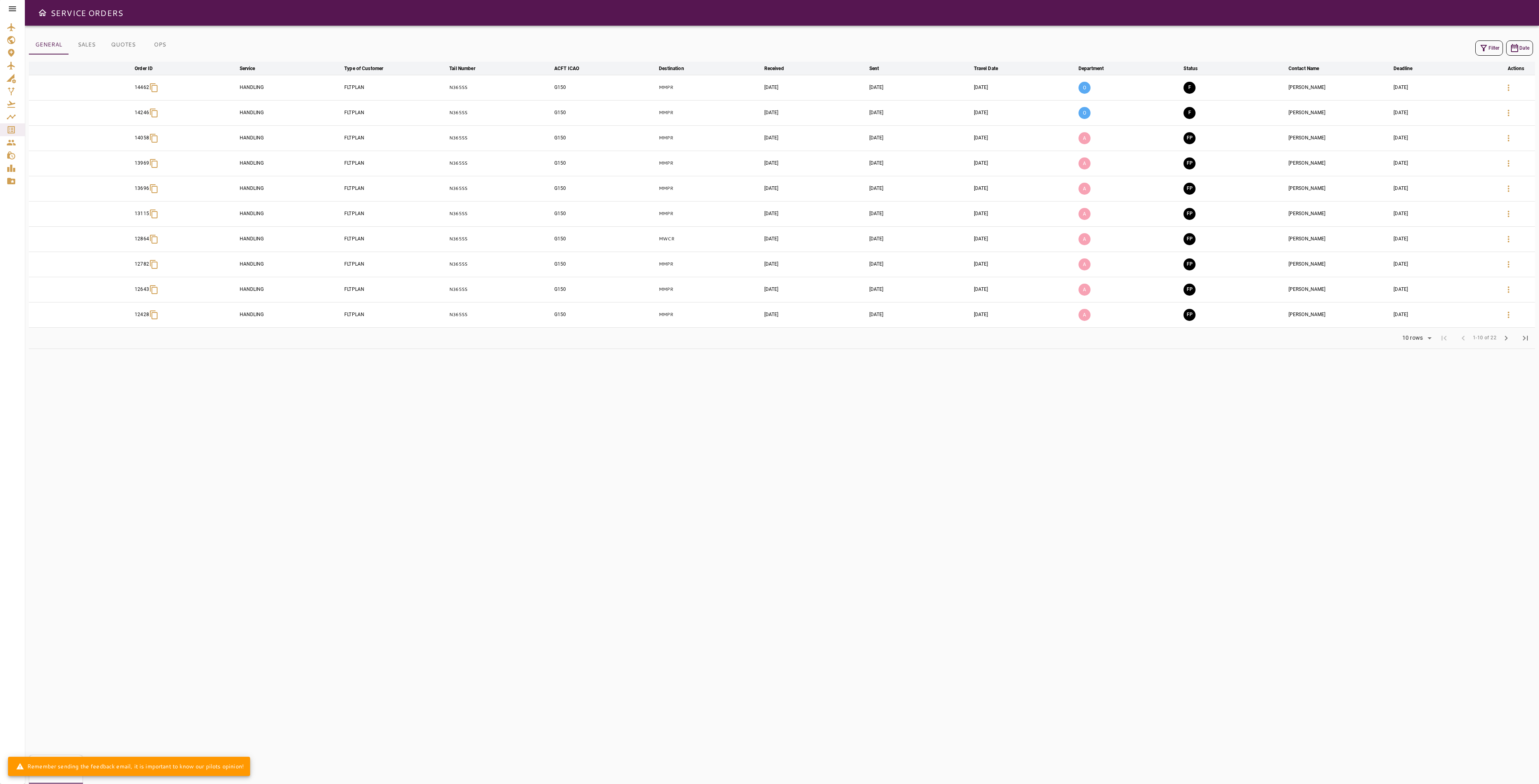
click at [1480, 44] on icon "button" at bounding box center [1483, 48] width 10 height 10
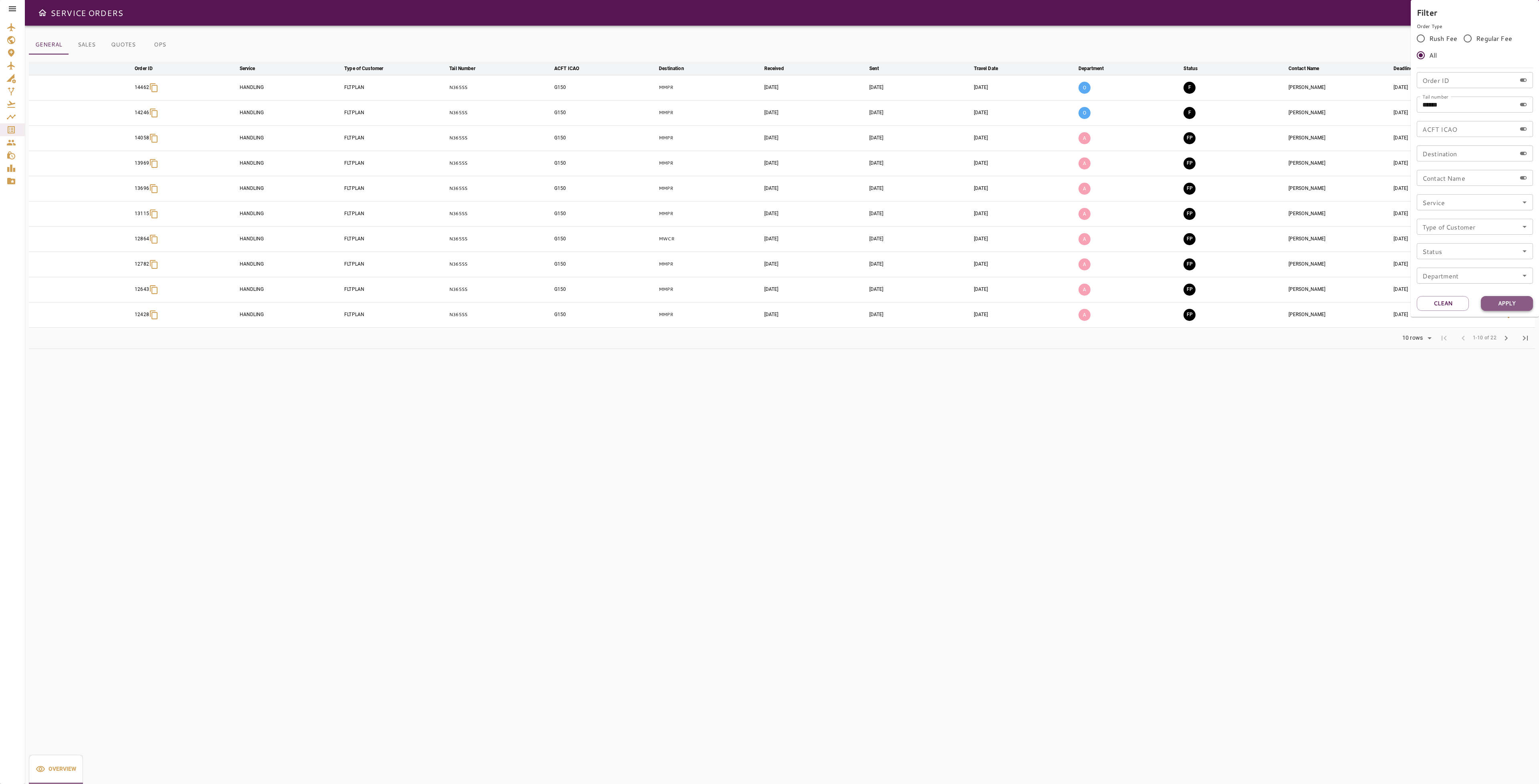
click at [1510, 301] on button "Apply" at bounding box center [1507, 303] width 52 height 15
click at [1288, 389] on div at bounding box center [770, 392] width 1539 height 784
click at [1495, 42] on button "Filter" at bounding box center [1489, 48] width 27 height 15
click at [1431, 307] on button "Clean" at bounding box center [1442, 303] width 52 height 15
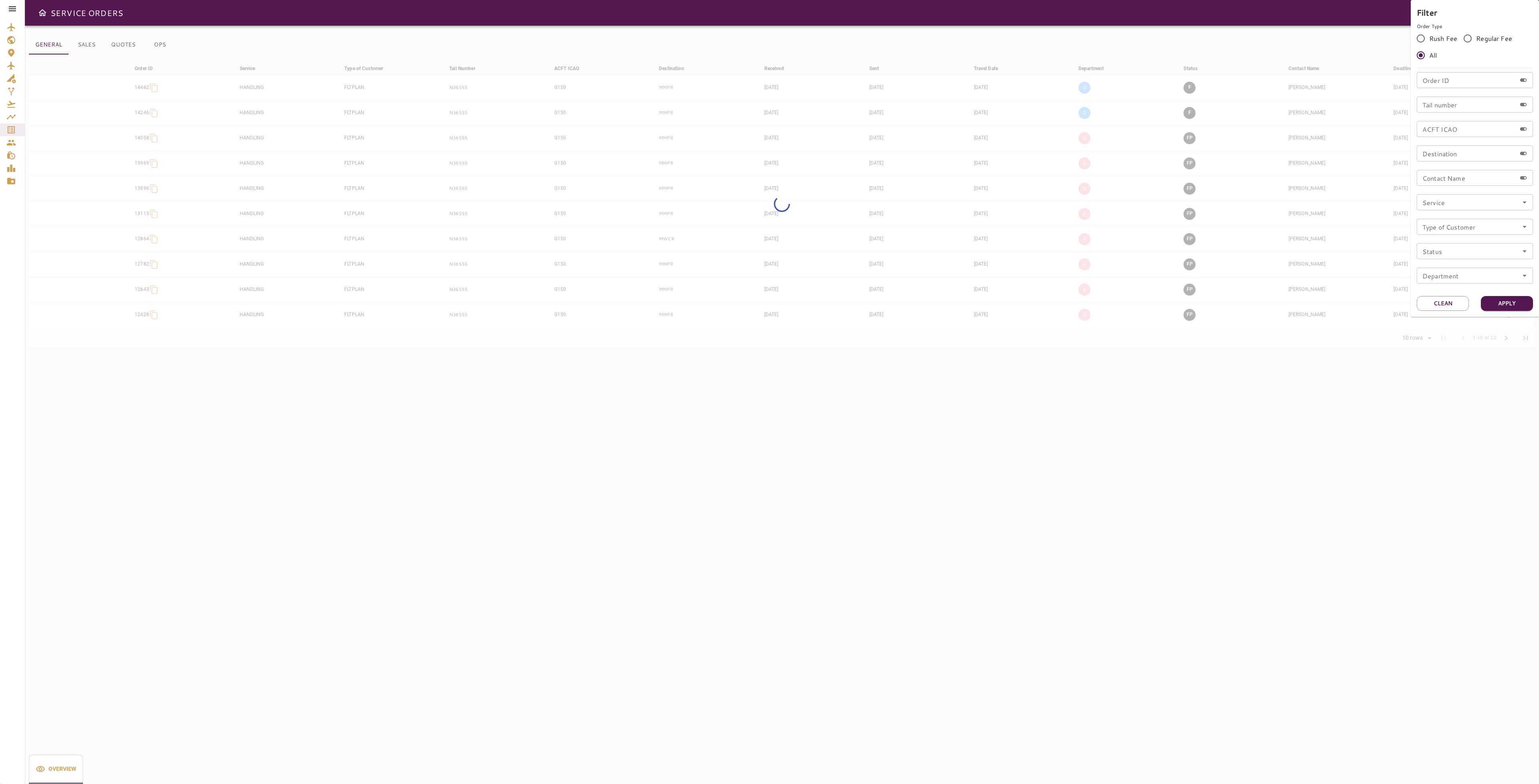
click at [1463, 83] on input "Order ID" at bounding box center [1466, 80] width 99 height 16
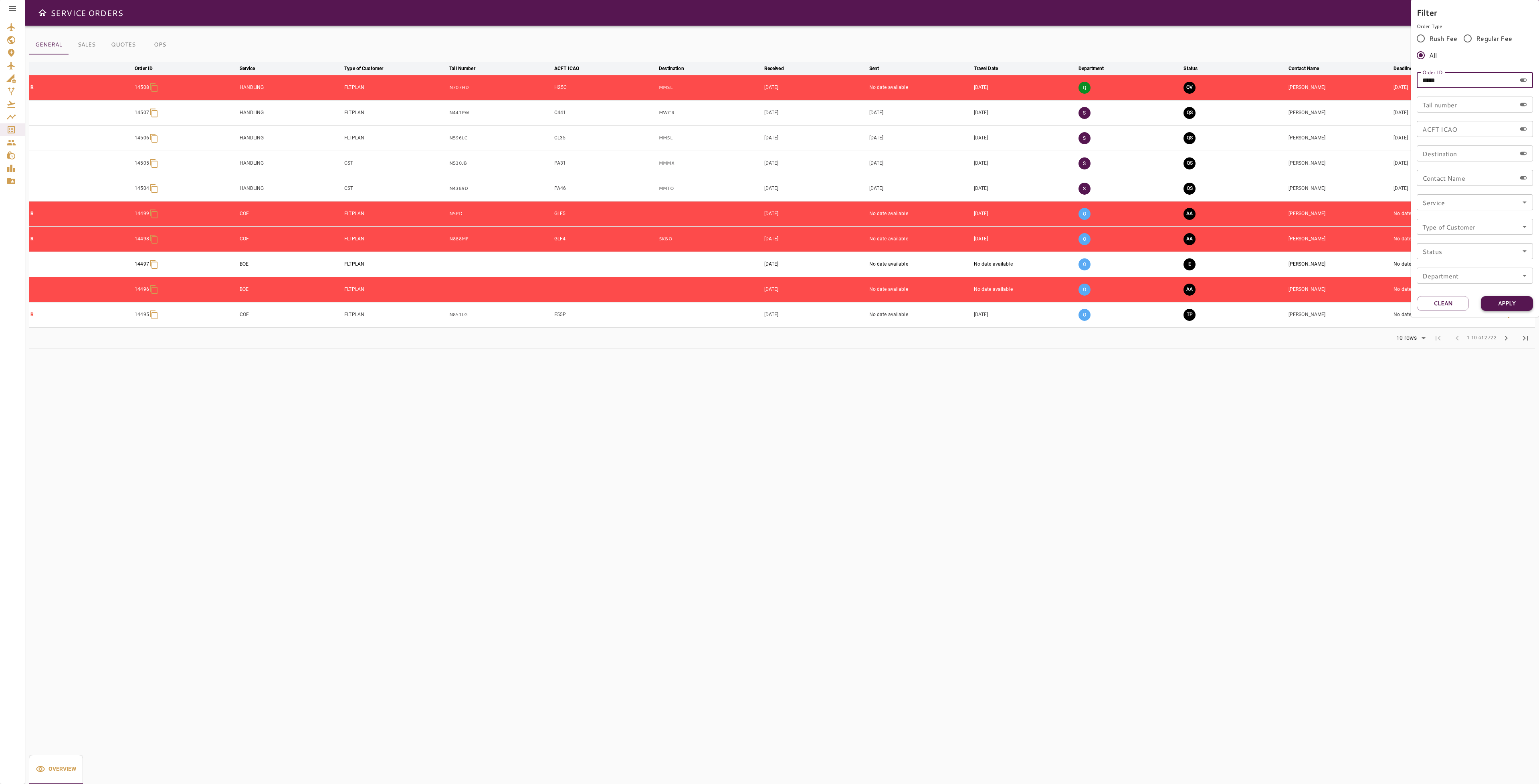
type input "*****"
click at [1508, 303] on button "Apply" at bounding box center [1507, 303] width 52 height 15
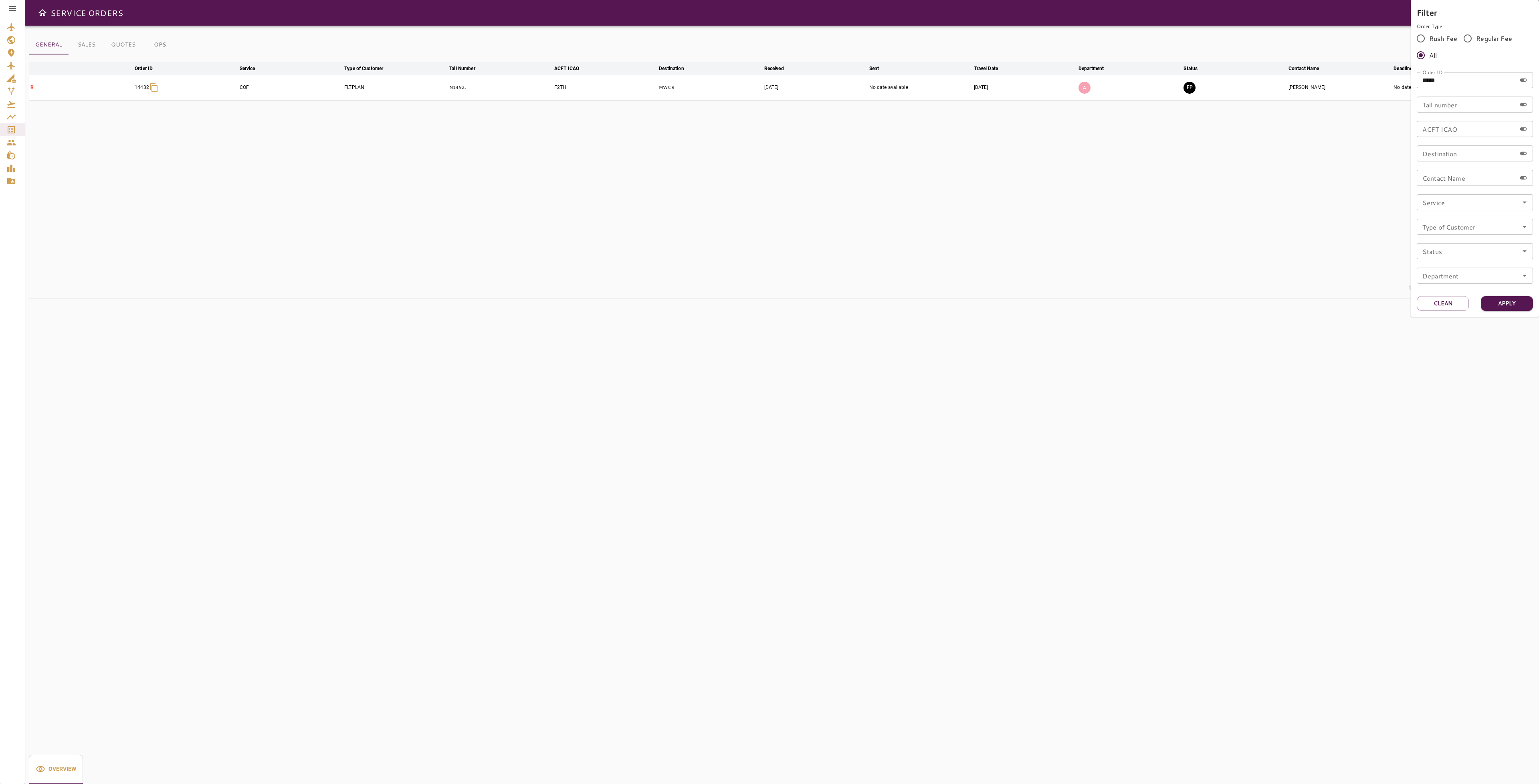
click at [1365, 148] on div at bounding box center [770, 392] width 1539 height 784
click at [1482, 52] on icon "button" at bounding box center [1483, 48] width 10 height 10
drag, startPoint x: 1453, startPoint y: 79, endPoint x: 1436, endPoint y: 75, distance: 17.5
click at [1436, 75] on div "Order ID ***** Order ID" at bounding box center [1474, 80] width 117 height 16
type input "*****"
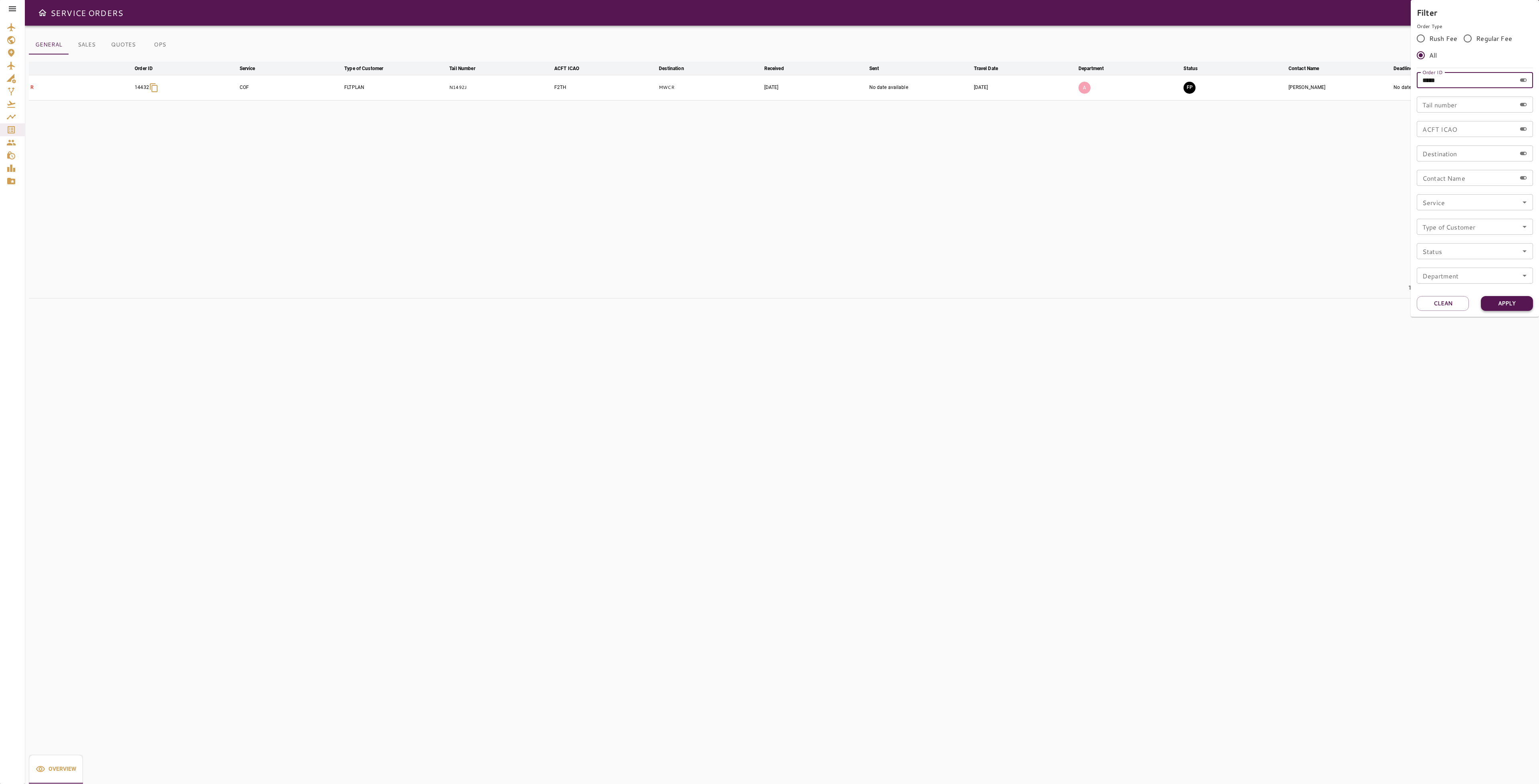
click at [1512, 306] on button "Apply" at bounding box center [1507, 303] width 52 height 15
click at [1335, 226] on div at bounding box center [770, 392] width 1539 height 784
click at [1510, 87] on icon "button" at bounding box center [1509, 88] width 10 height 10
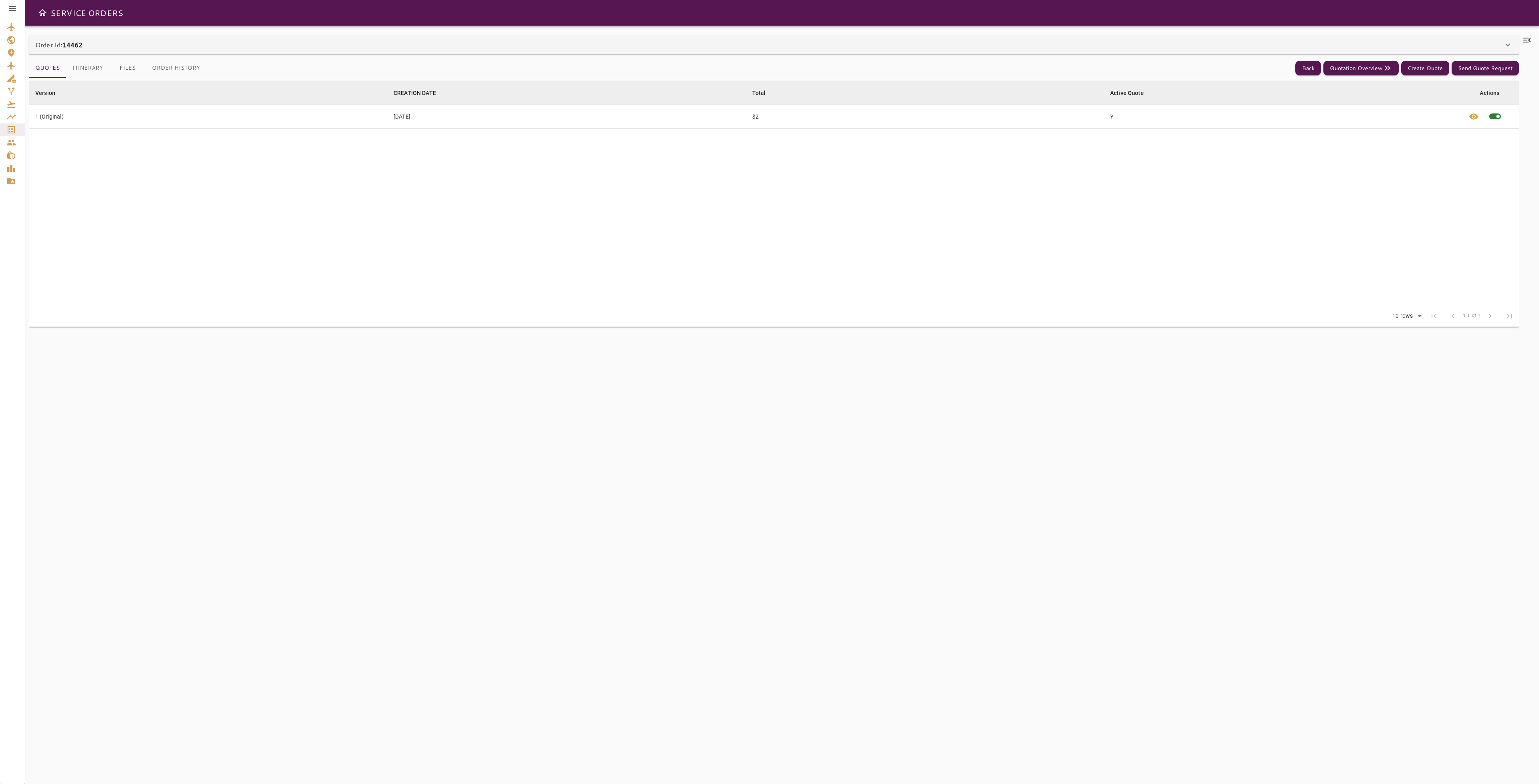
click at [122, 71] on button "Files" at bounding box center [127, 68] width 36 height 19
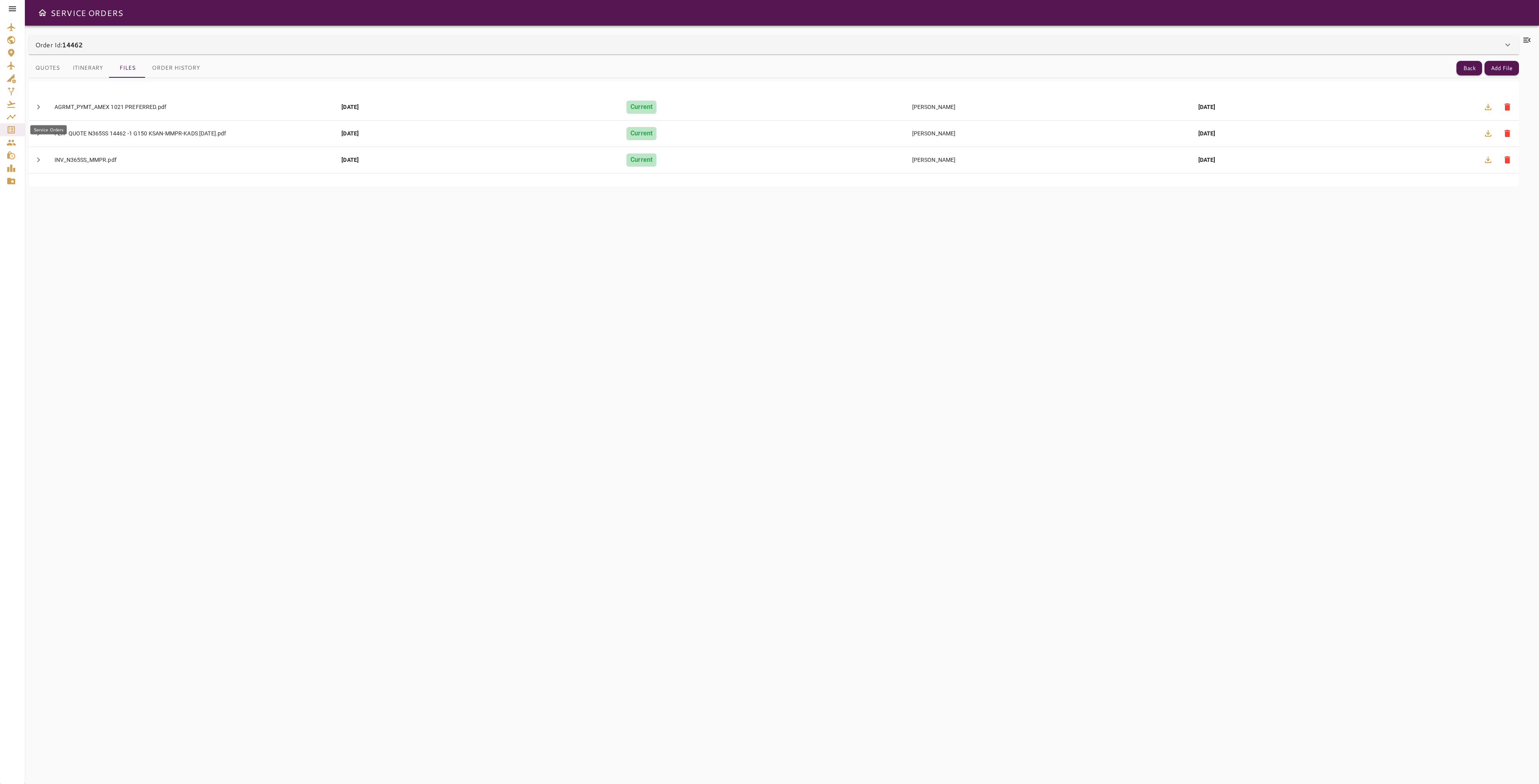
click at [15, 128] on icon "Service Orders" at bounding box center [11, 130] width 10 height 10
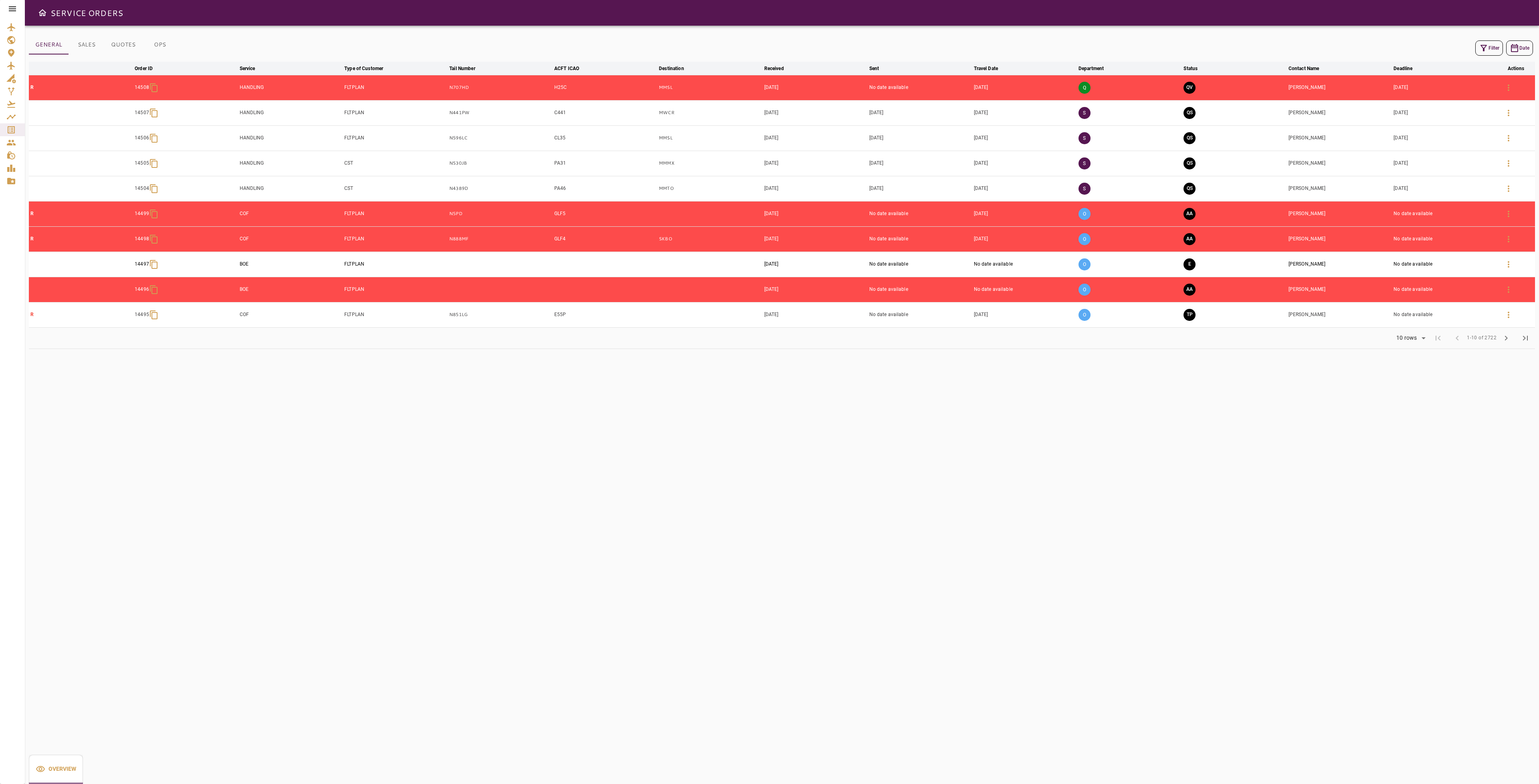
click at [1479, 47] on icon "button" at bounding box center [1483, 48] width 10 height 10
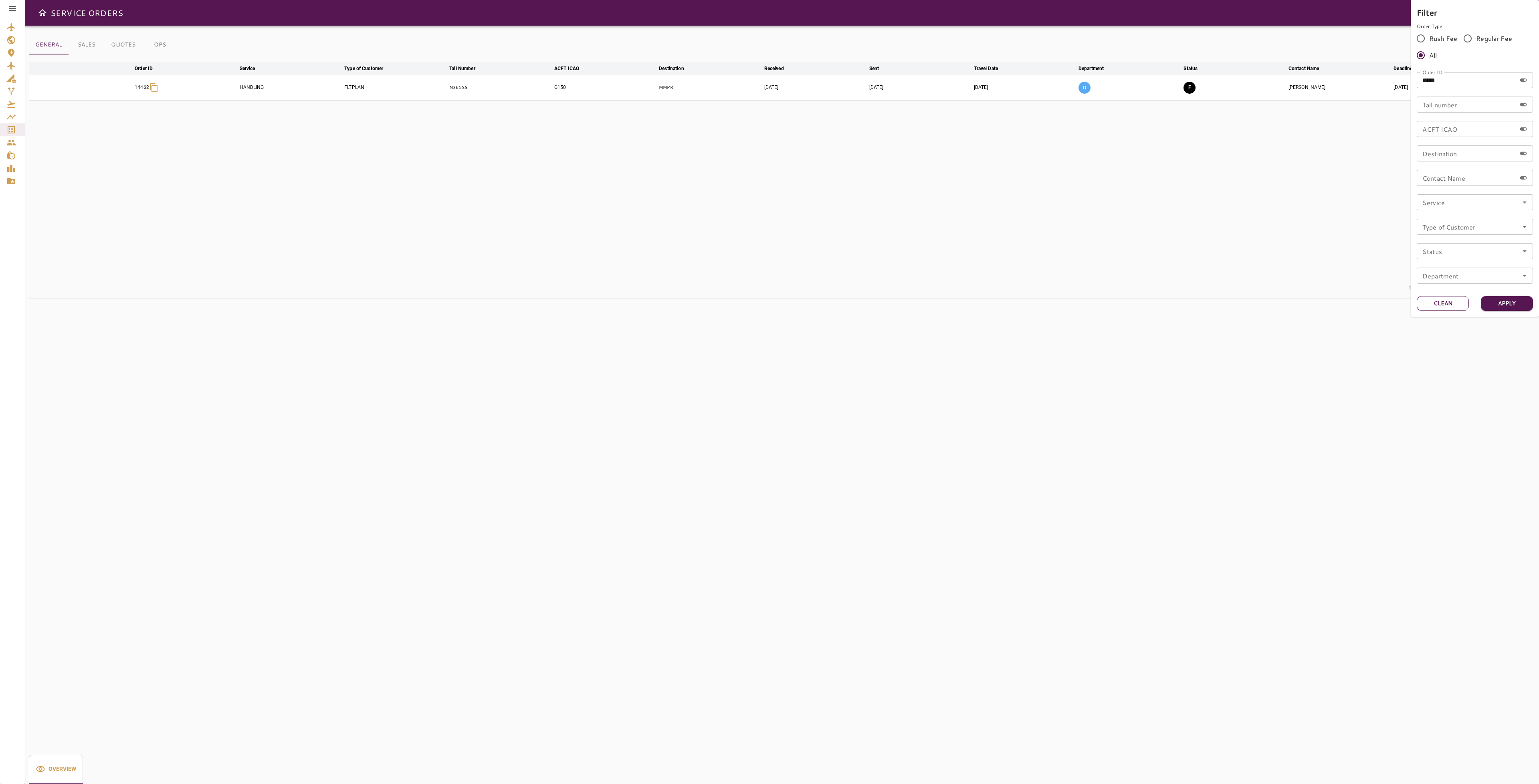
click at [1449, 305] on button "Clean" at bounding box center [1442, 303] width 52 height 15
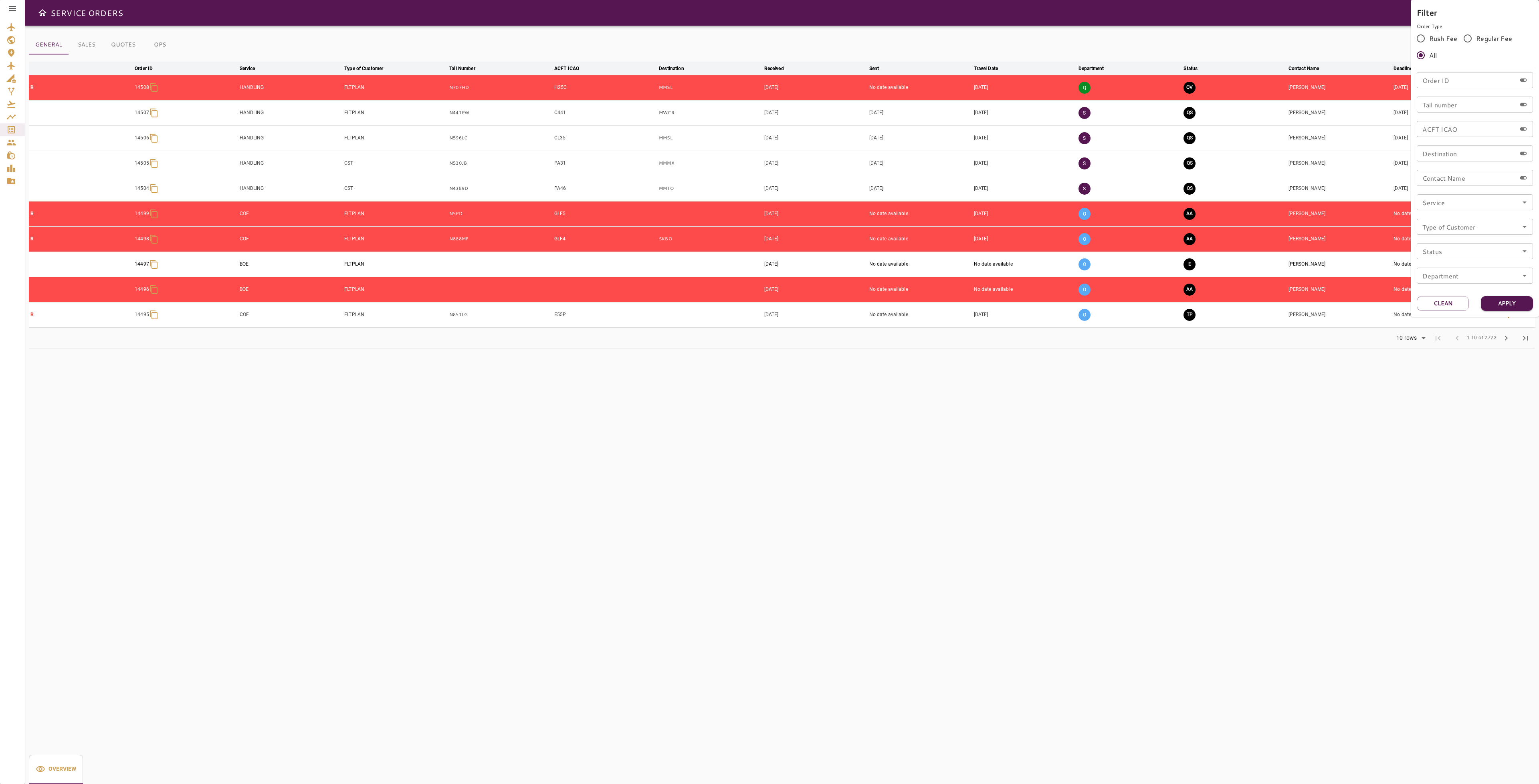
click at [1451, 110] on input "Tail number" at bounding box center [1466, 104] width 99 height 16
type input "*****"
click at [1506, 297] on button "Apply" at bounding box center [1507, 303] width 52 height 15
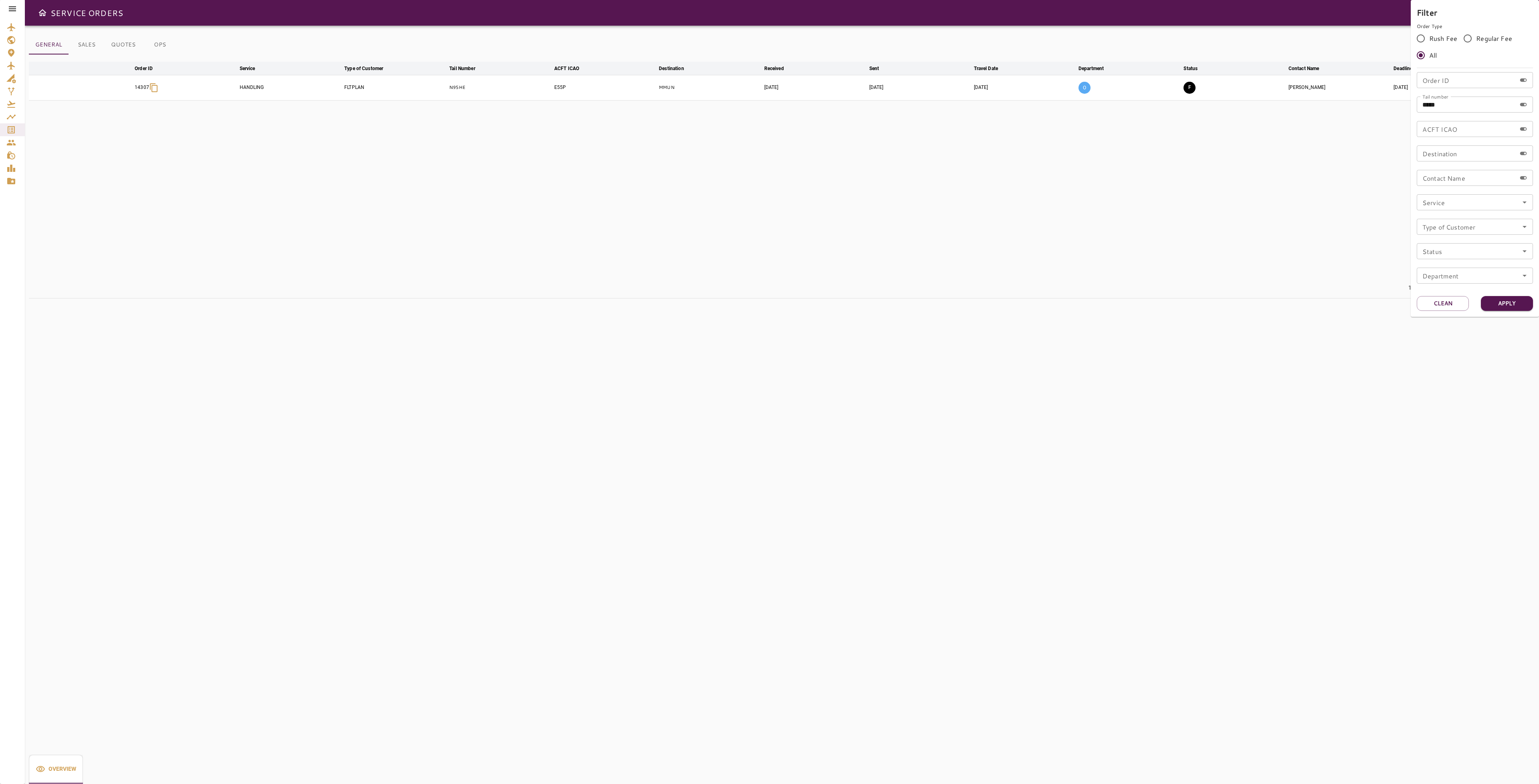
click at [1341, 245] on div at bounding box center [770, 392] width 1539 height 784
click at [1507, 90] on icon "button" at bounding box center [1509, 88] width 10 height 10
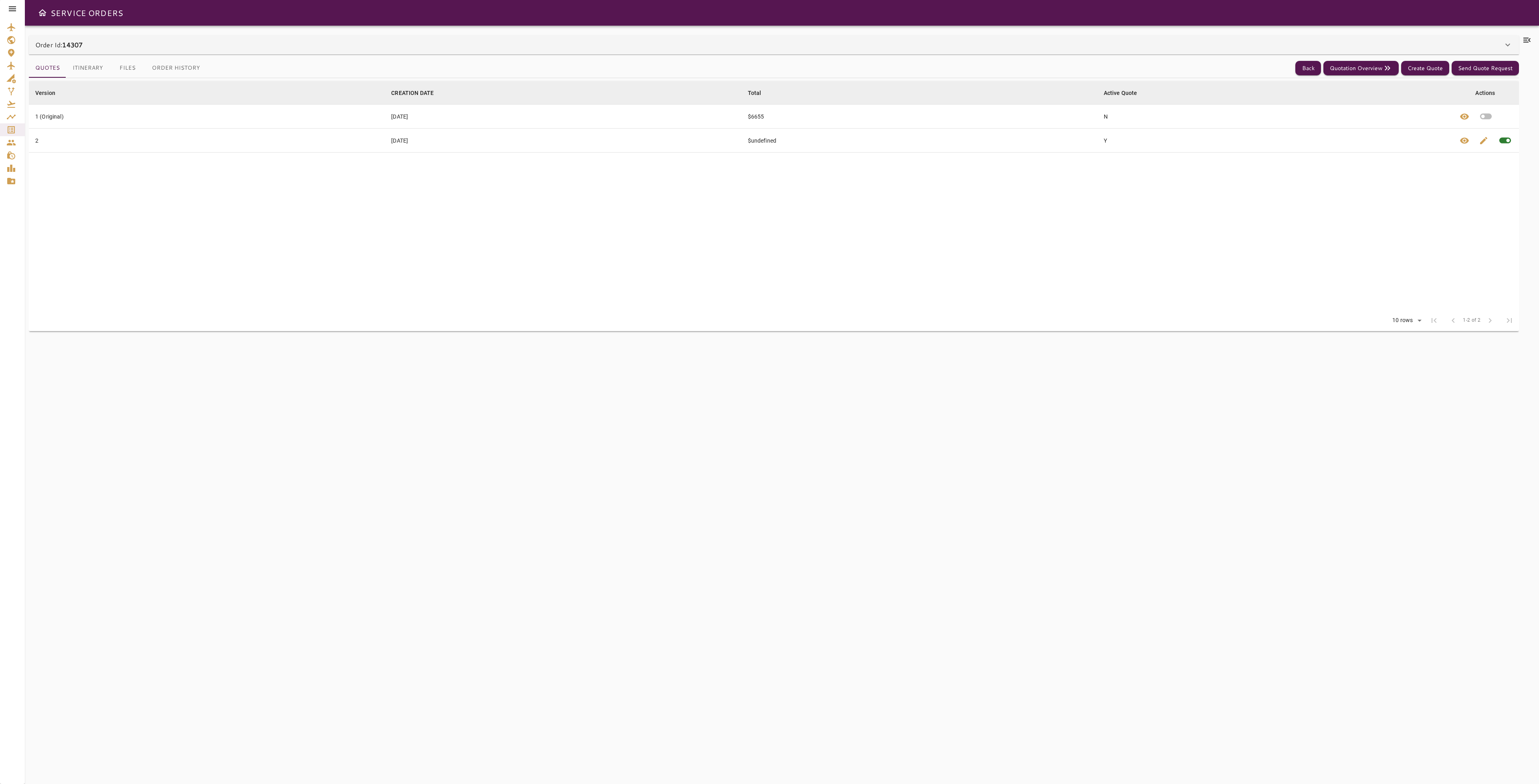
click at [1529, 42] on icon at bounding box center [1527, 40] width 10 height 10
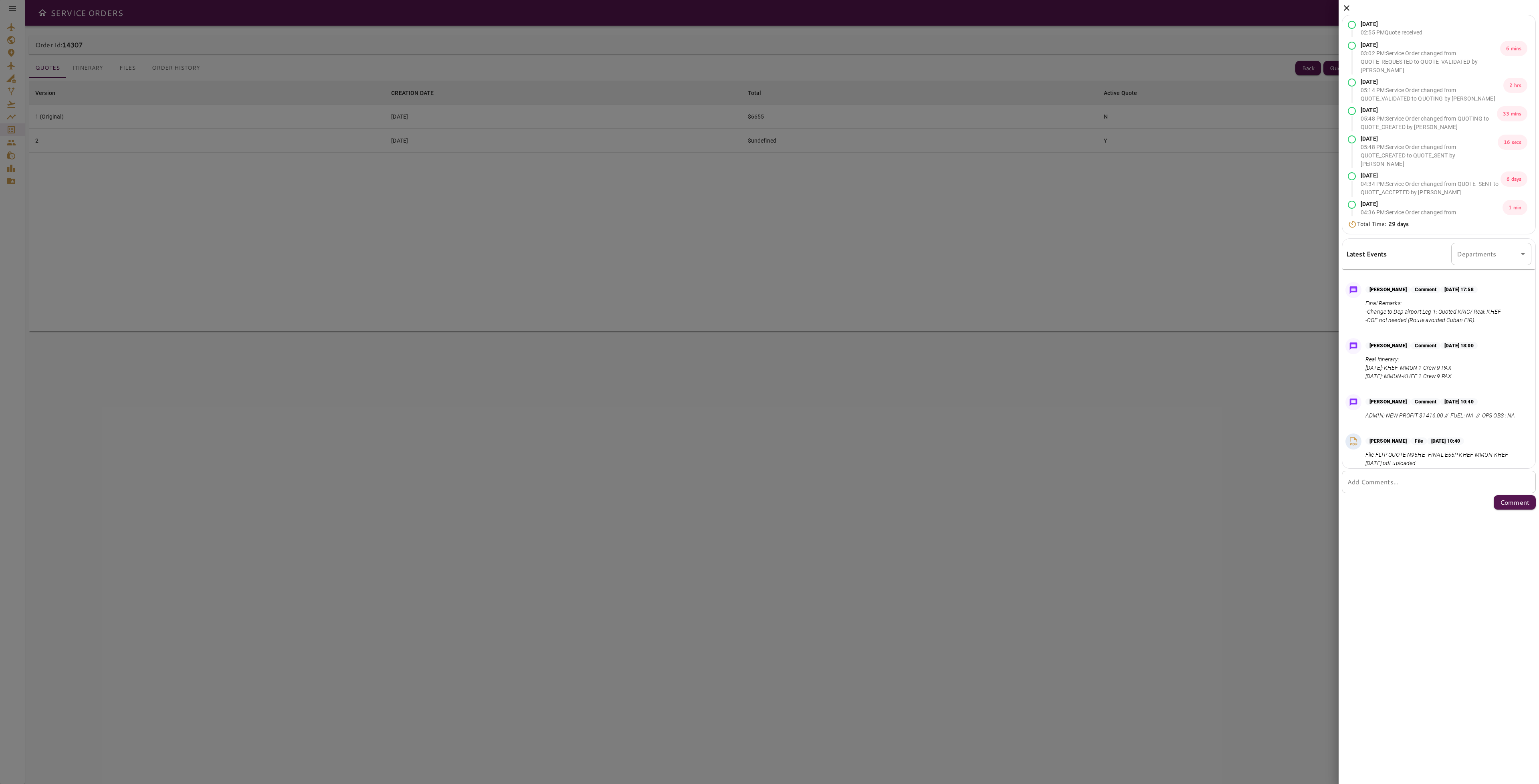
scroll to position [1010, 0]
click at [1349, 10] on icon at bounding box center [1347, 8] width 10 height 10
